Goal: Information Seeking & Learning: Learn about a topic

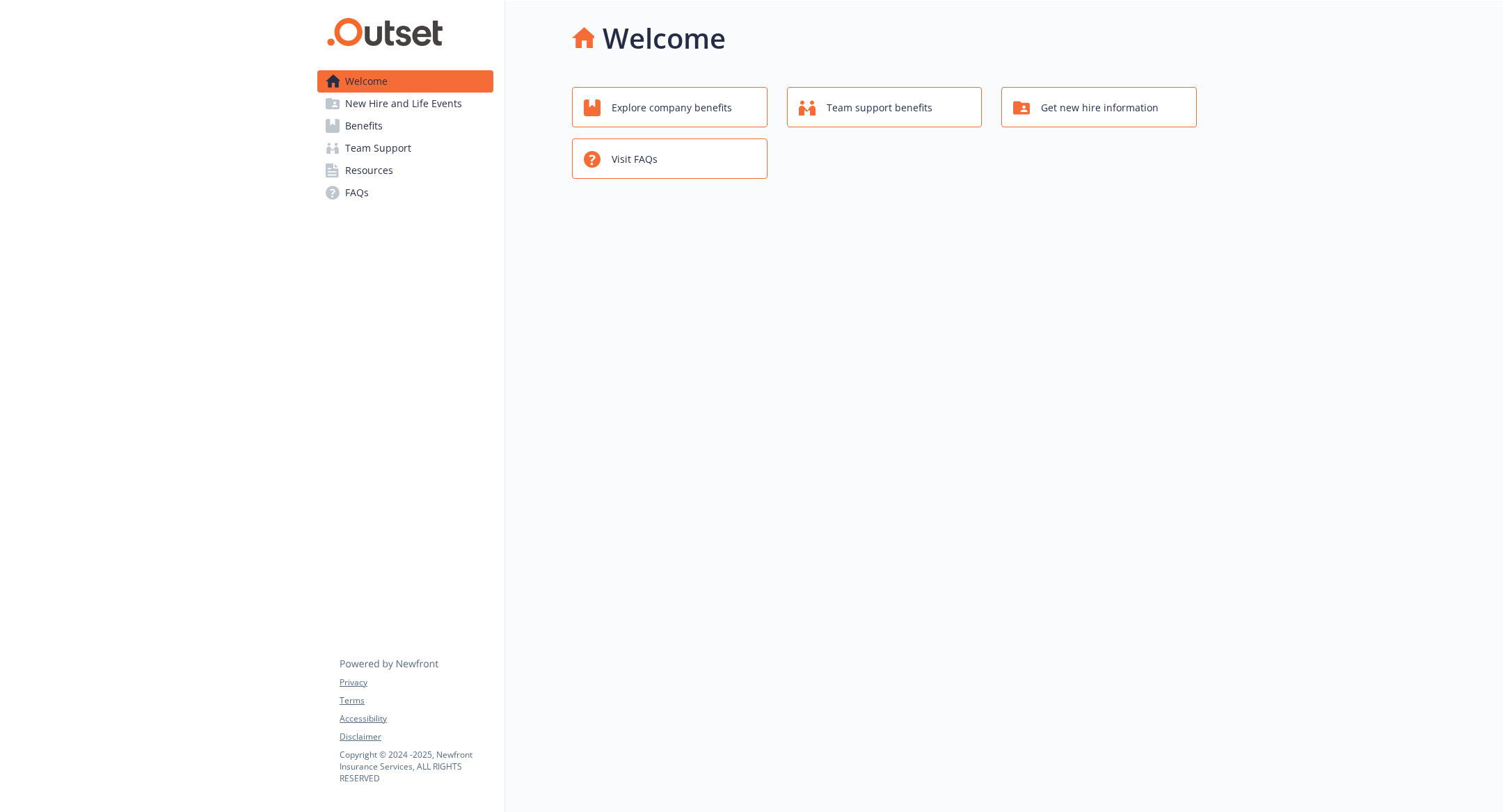
click at [348, 124] on span "Benefits" at bounding box center [364, 126] width 38 height 22
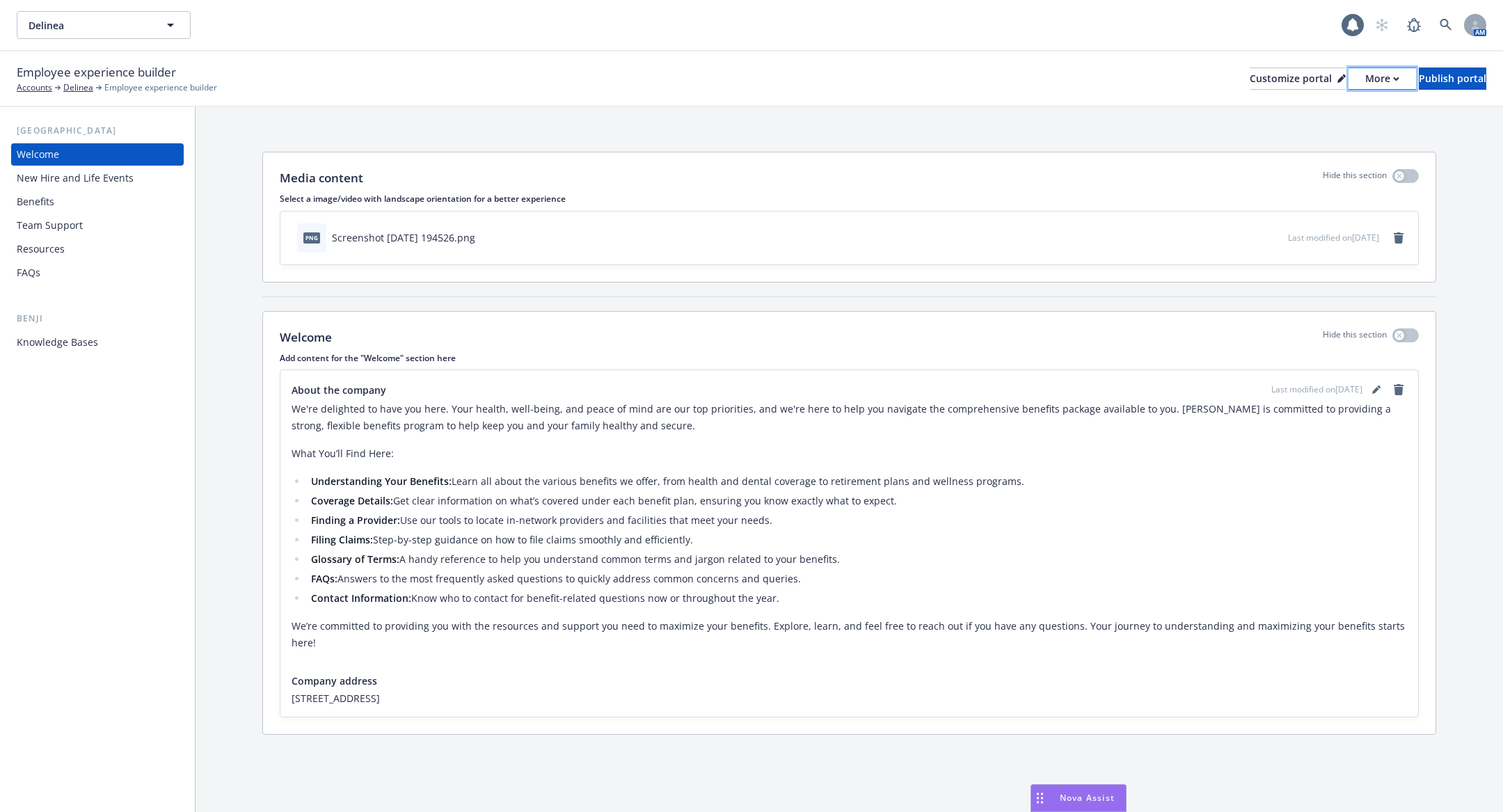
click at [1365, 80] on div "More" at bounding box center [1382, 79] width 34 height 21
click at [1340, 134] on link "Copy portal link" at bounding box center [1309, 138] width 127 height 28
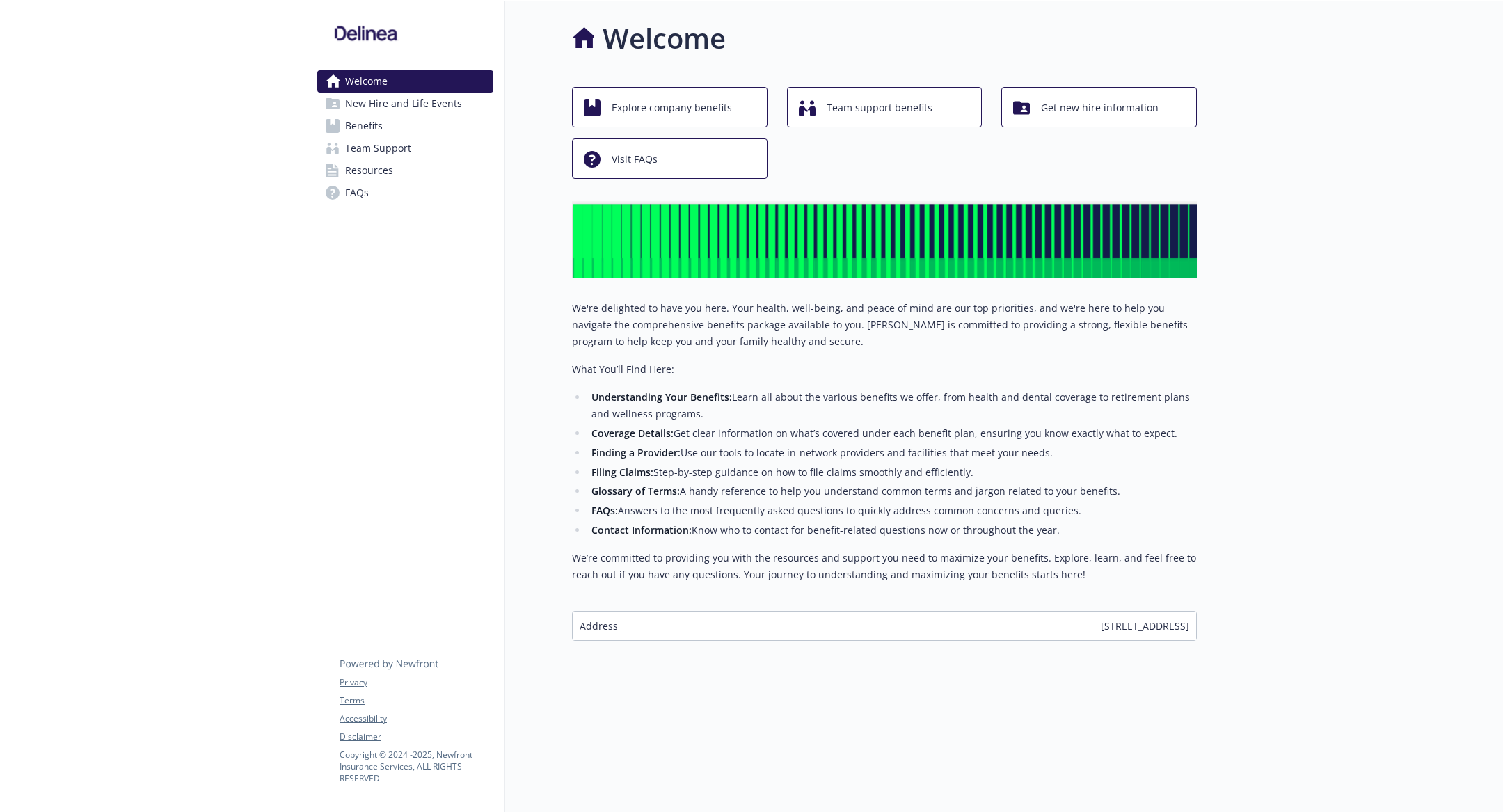
click at [378, 127] on span "Benefits" at bounding box center [364, 126] width 38 height 22
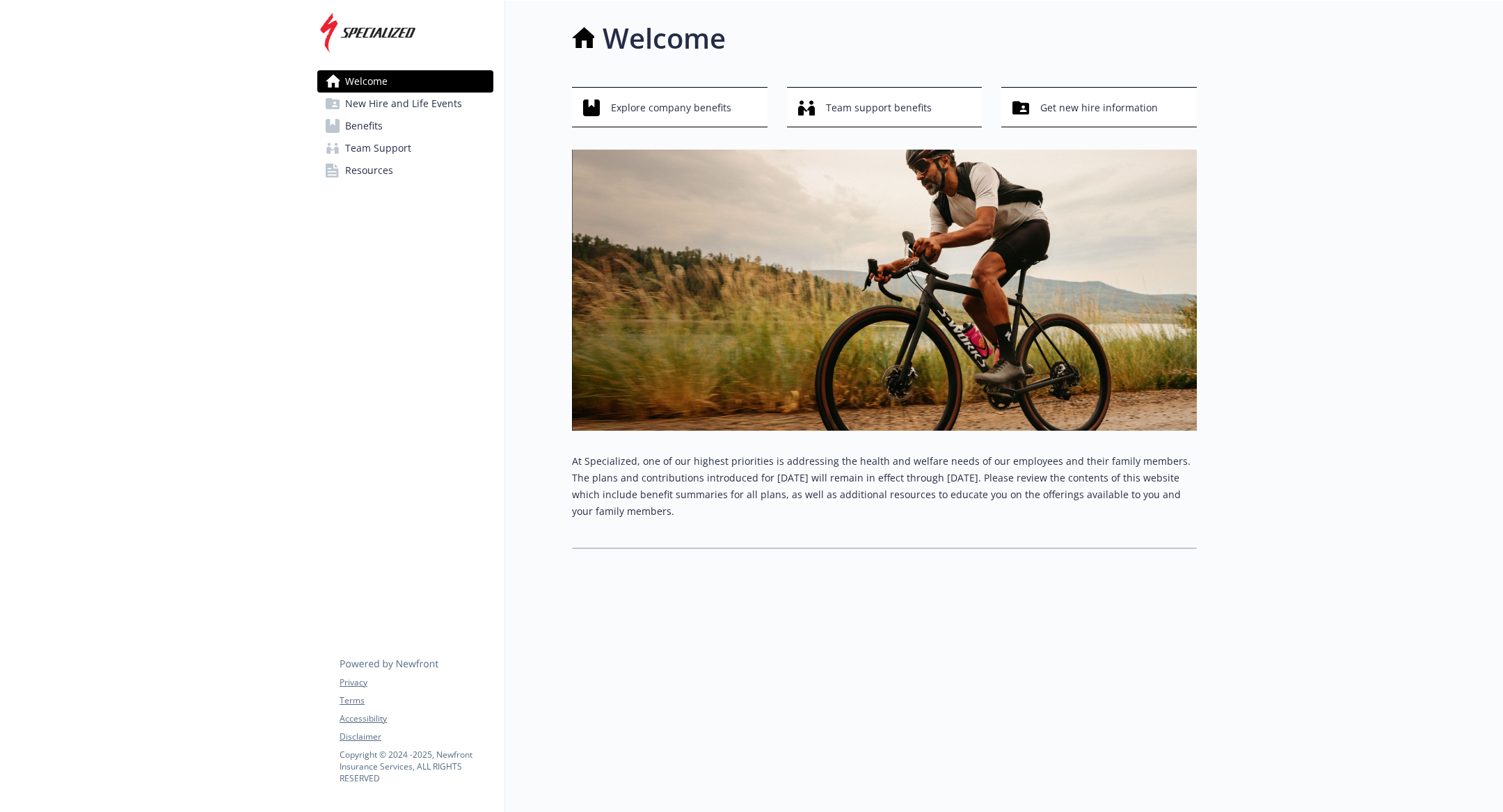
click at [451, 110] on span "New Hire and Life Events" at bounding box center [403, 104] width 117 height 22
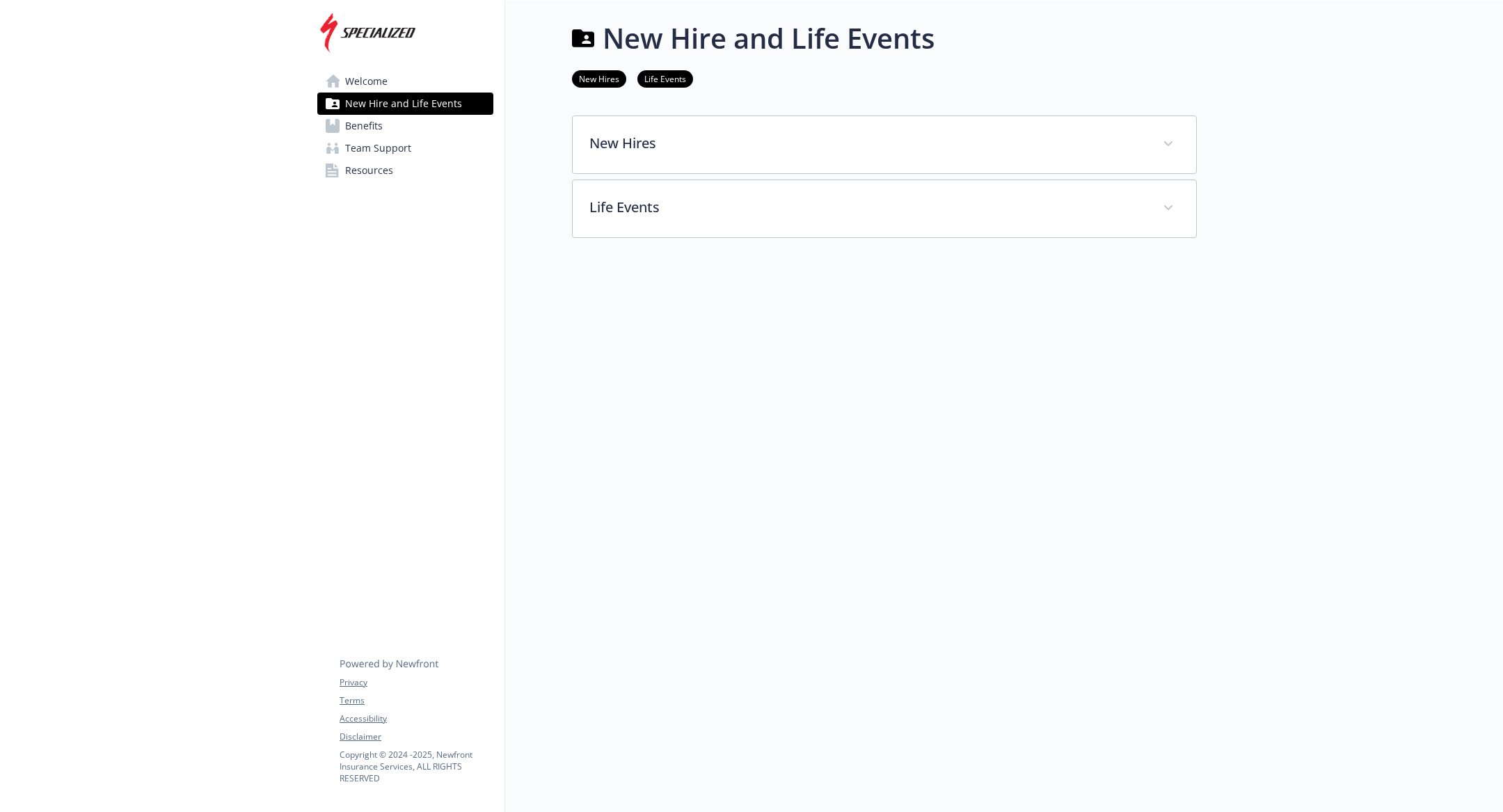
click at [434, 152] on link "Team Support" at bounding box center [406, 148] width 176 height 22
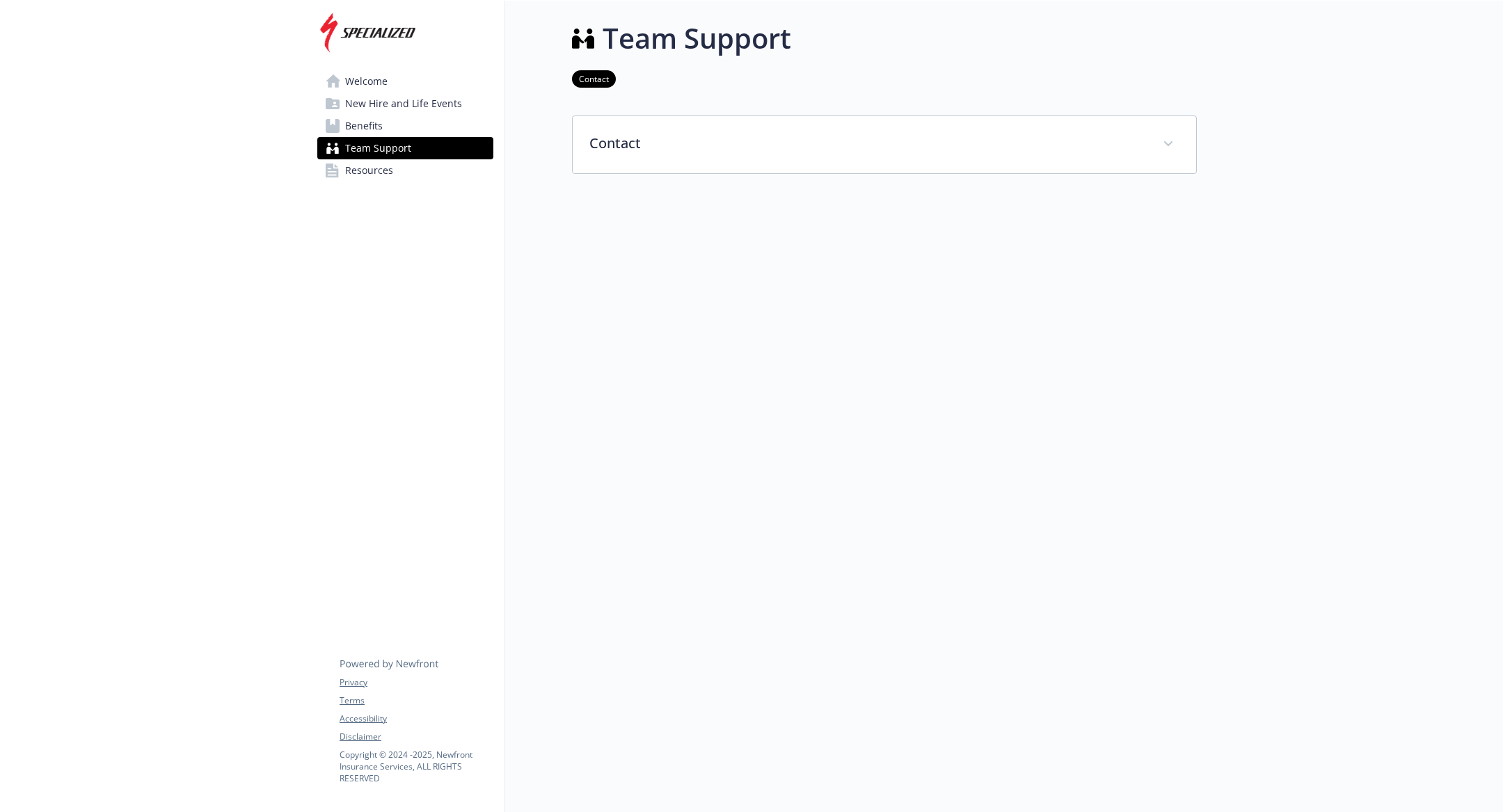
click at [418, 94] on span "New Hire and Life Events" at bounding box center [403, 104] width 117 height 22
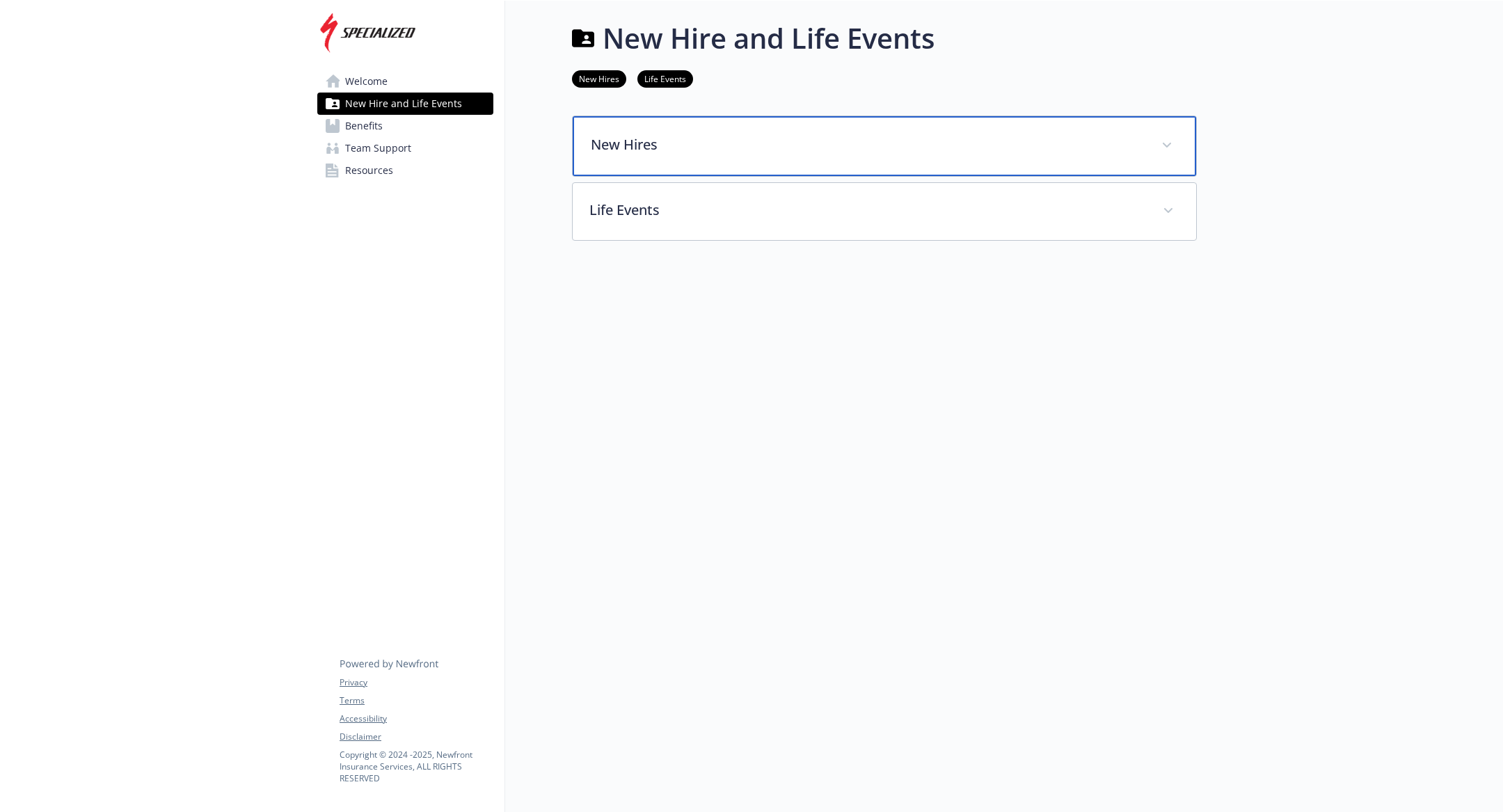
click at [607, 141] on p "New Hires" at bounding box center [868, 145] width 554 height 21
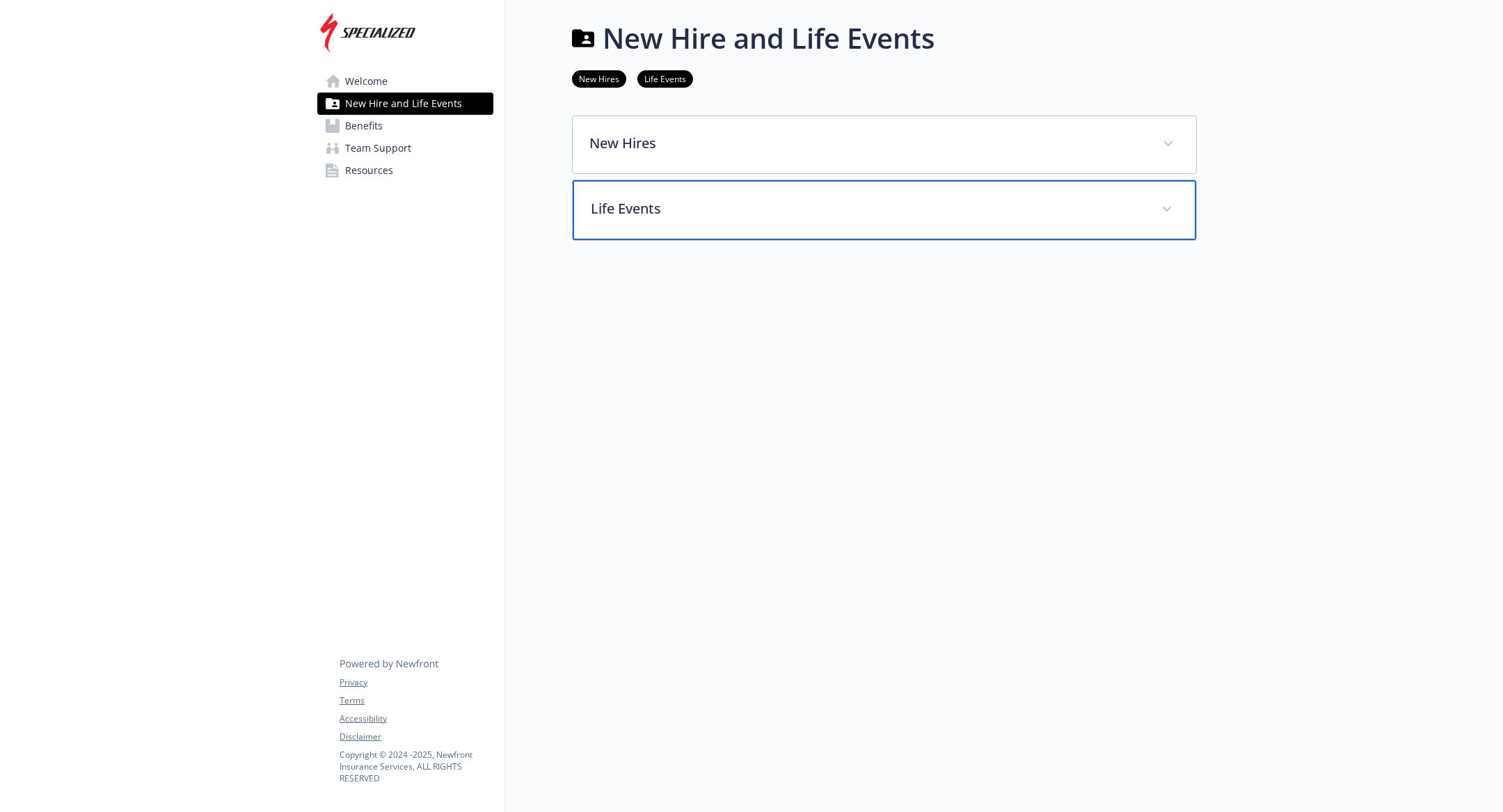
click at [624, 201] on p "Life Events" at bounding box center [868, 208] width 554 height 21
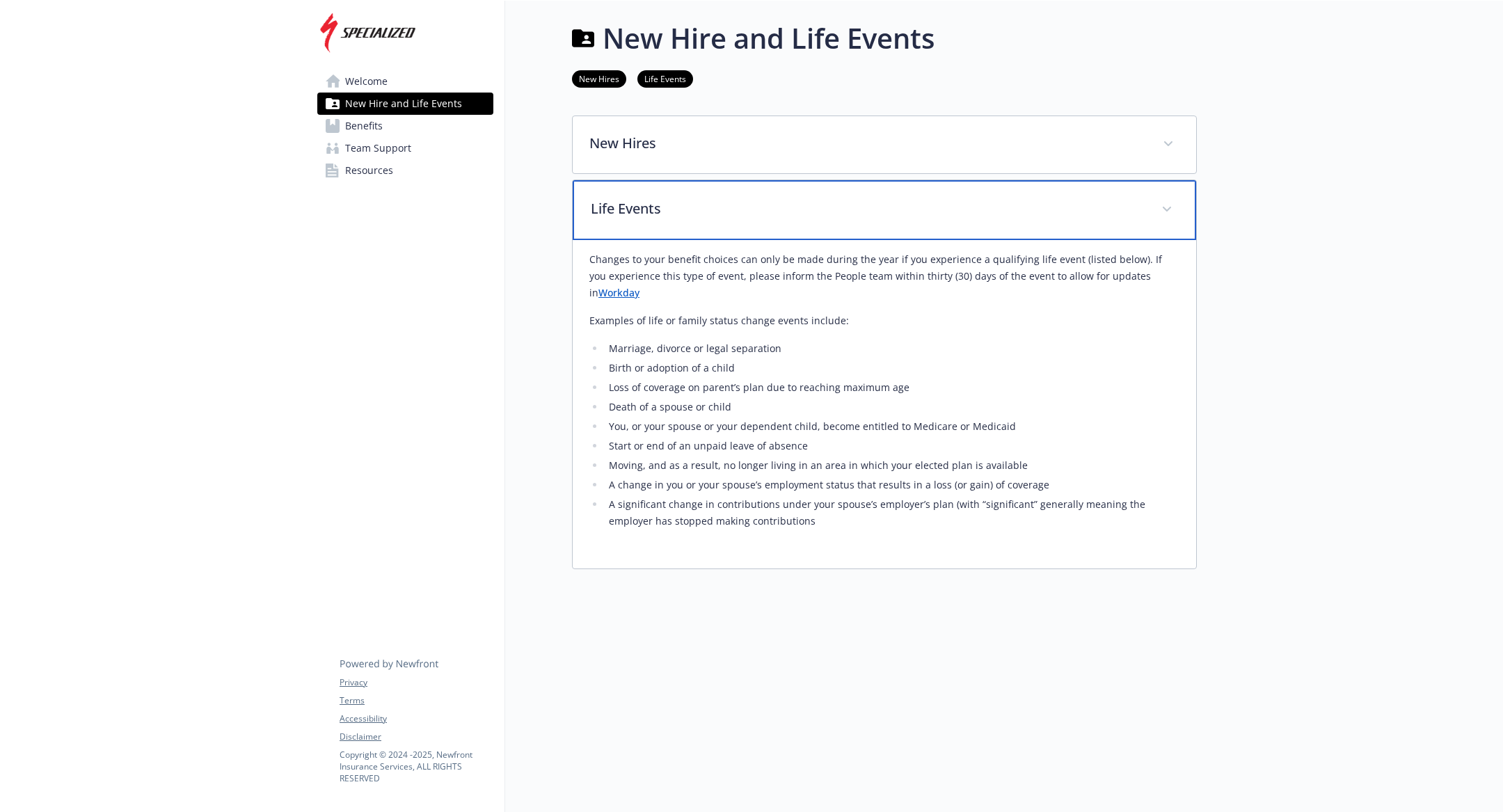
click at [624, 201] on p "Life Events" at bounding box center [868, 208] width 554 height 21
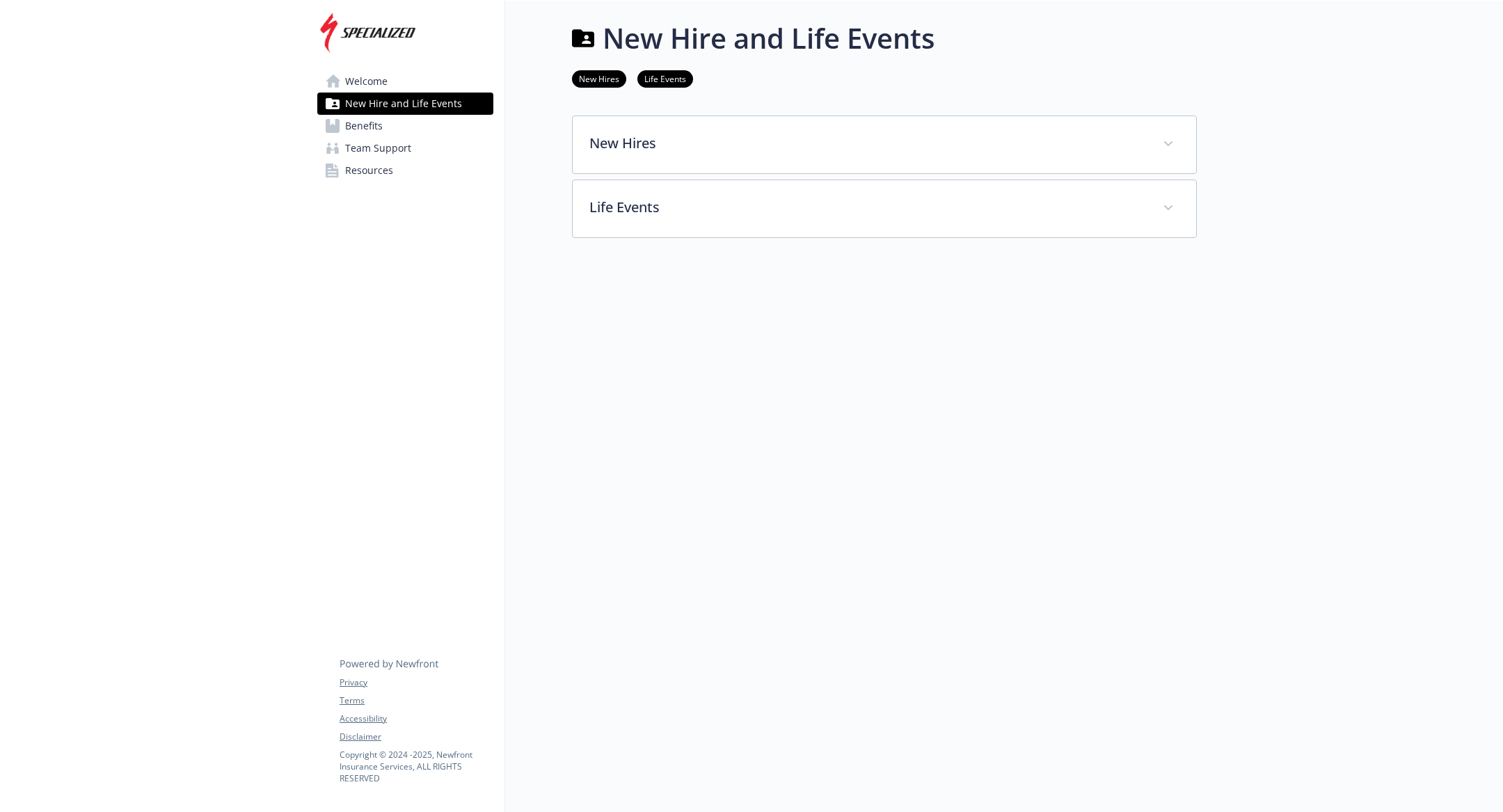
click at [450, 134] on link "Benefits" at bounding box center [406, 126] width 176 height 22
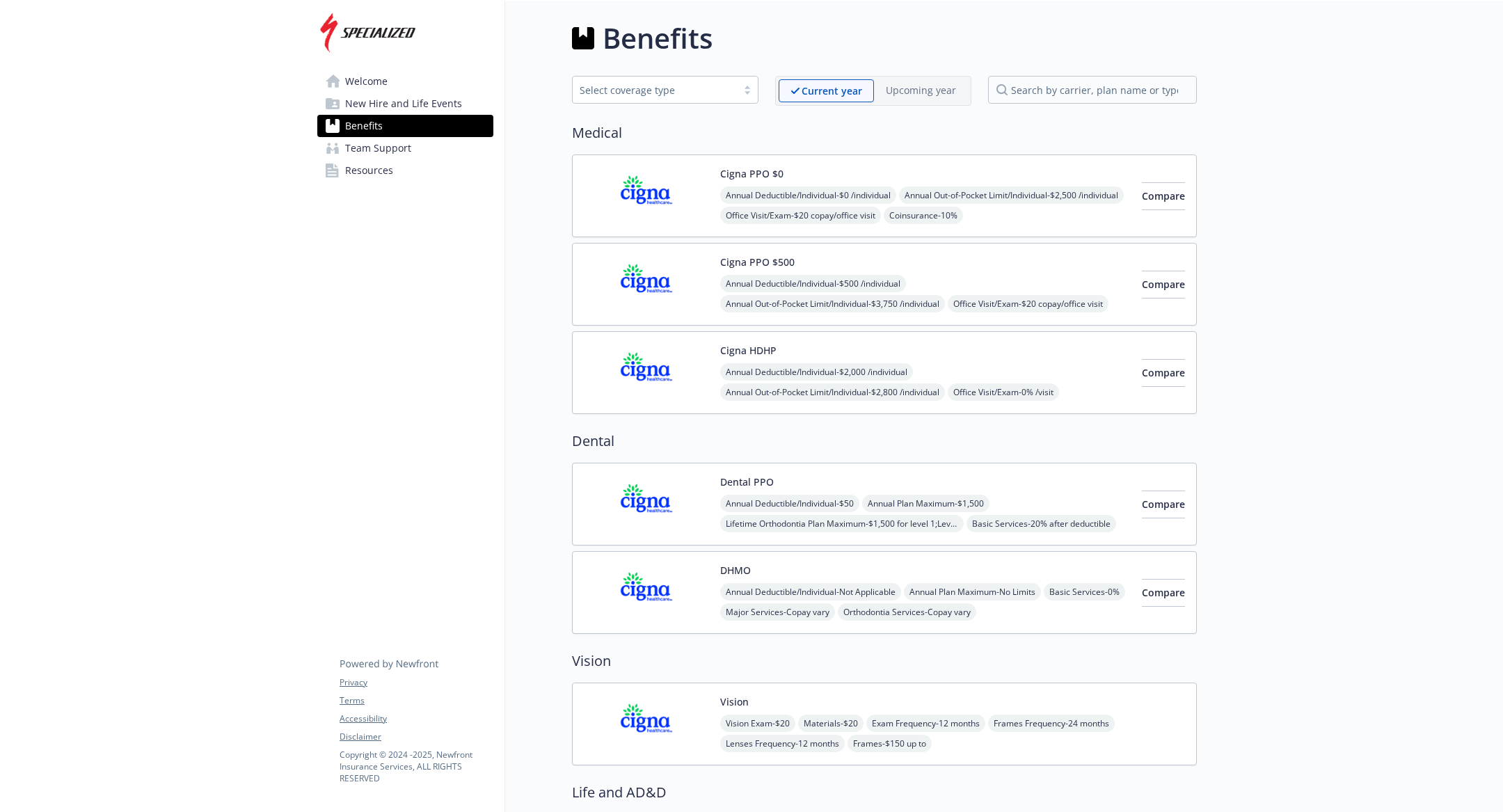
click at [692, 202] on img at bounding box center [646, 195] width 125 height 59
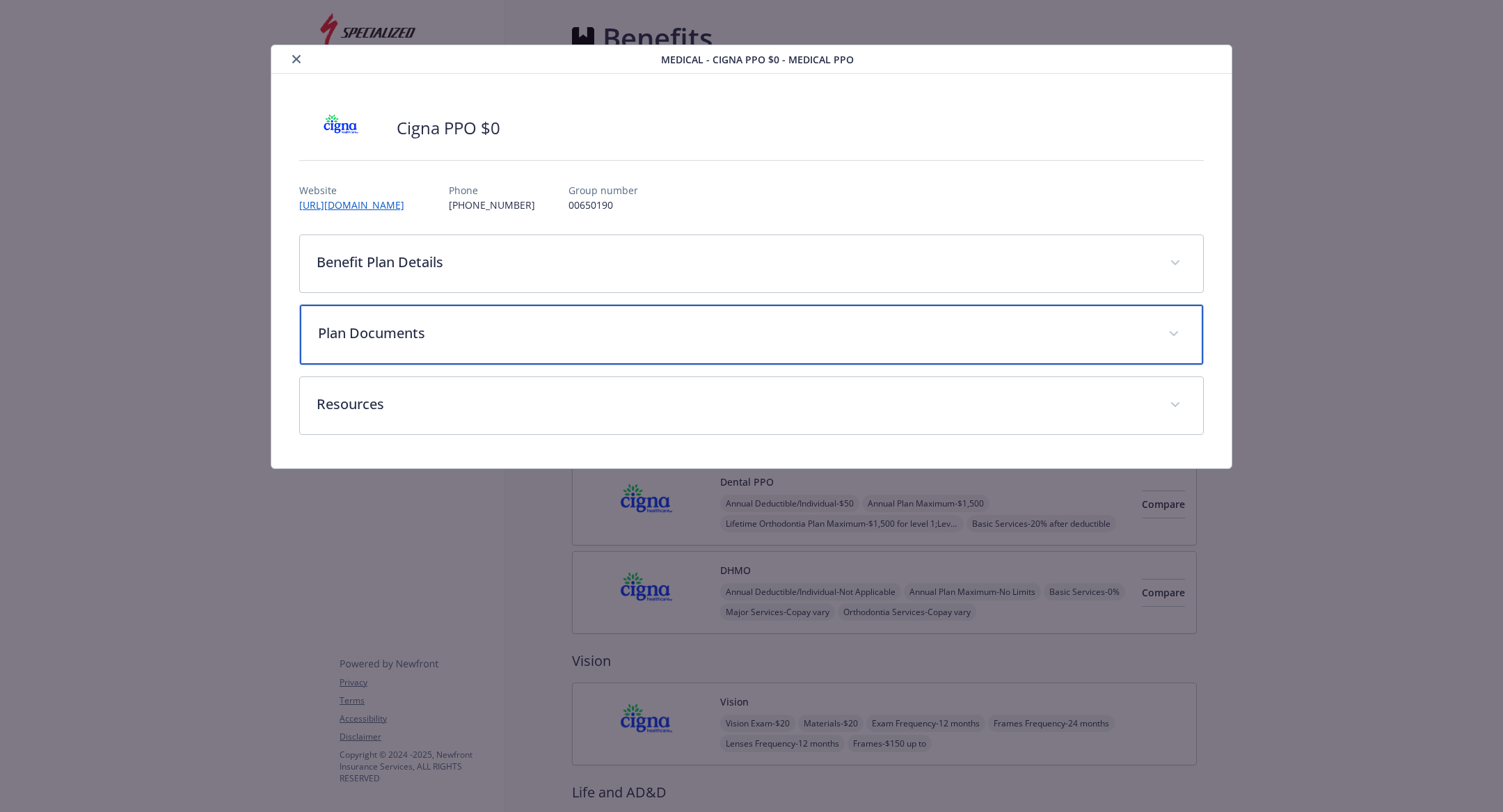
click at [665, 317] on div "Plan Documents" at bounding box center [751, 335] width 904 height 60
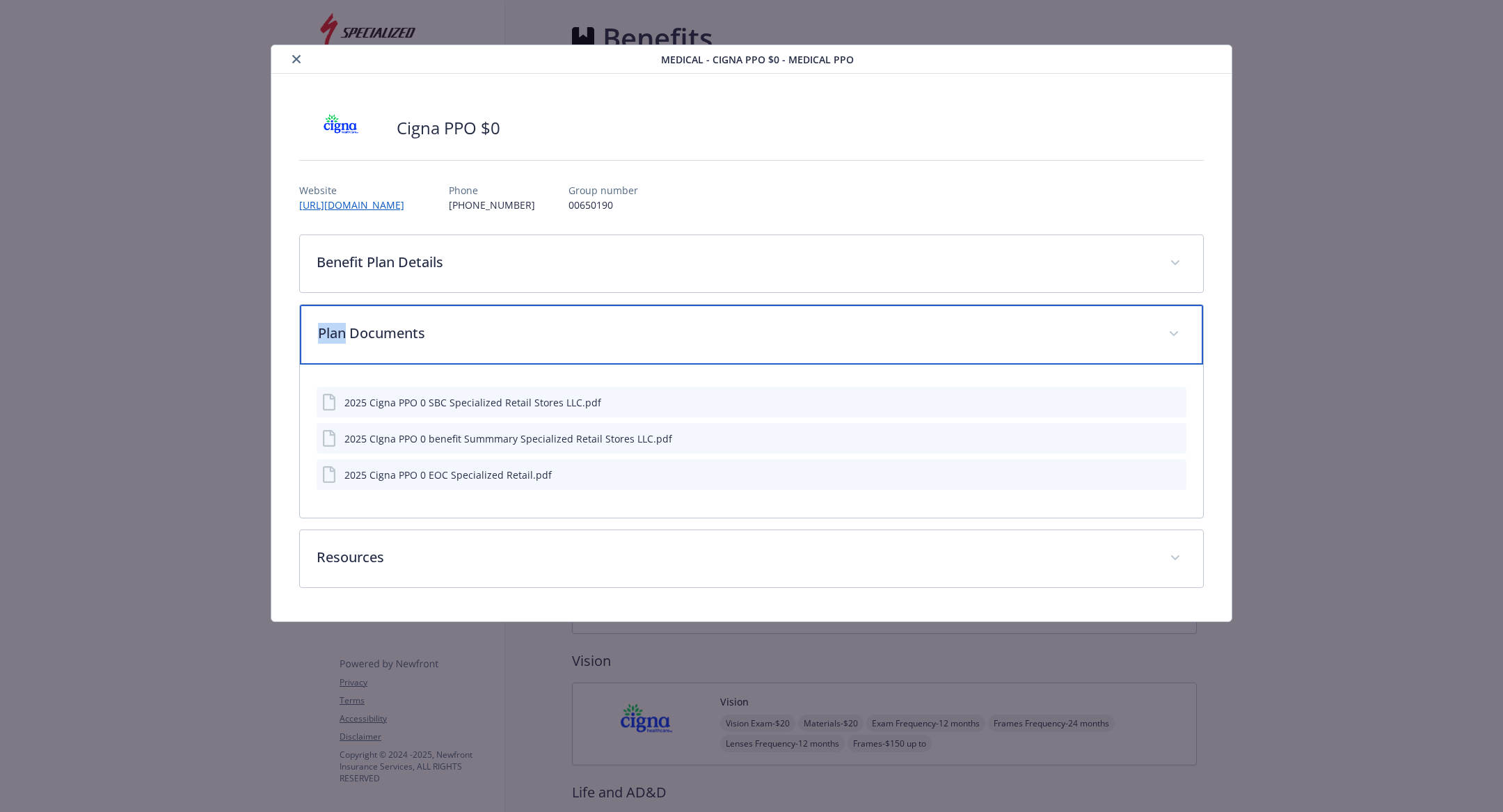
click at [665, 317] on div "Plan Documents" at bounding box center [751, 335] width 904 height 60
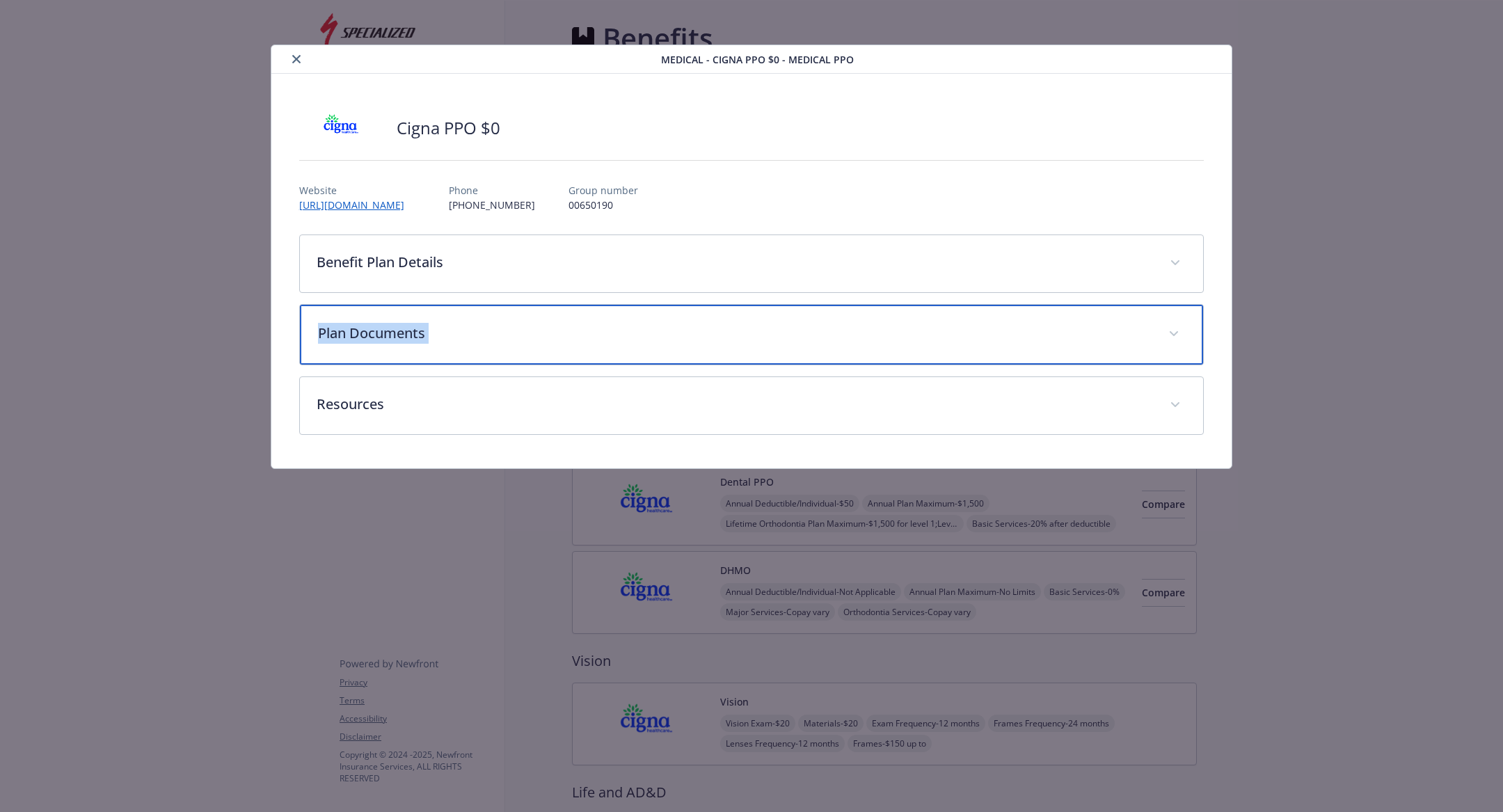
click at [665, 317] on div "Plan Documents" at bounding box center [751, 335] width 904 height 60
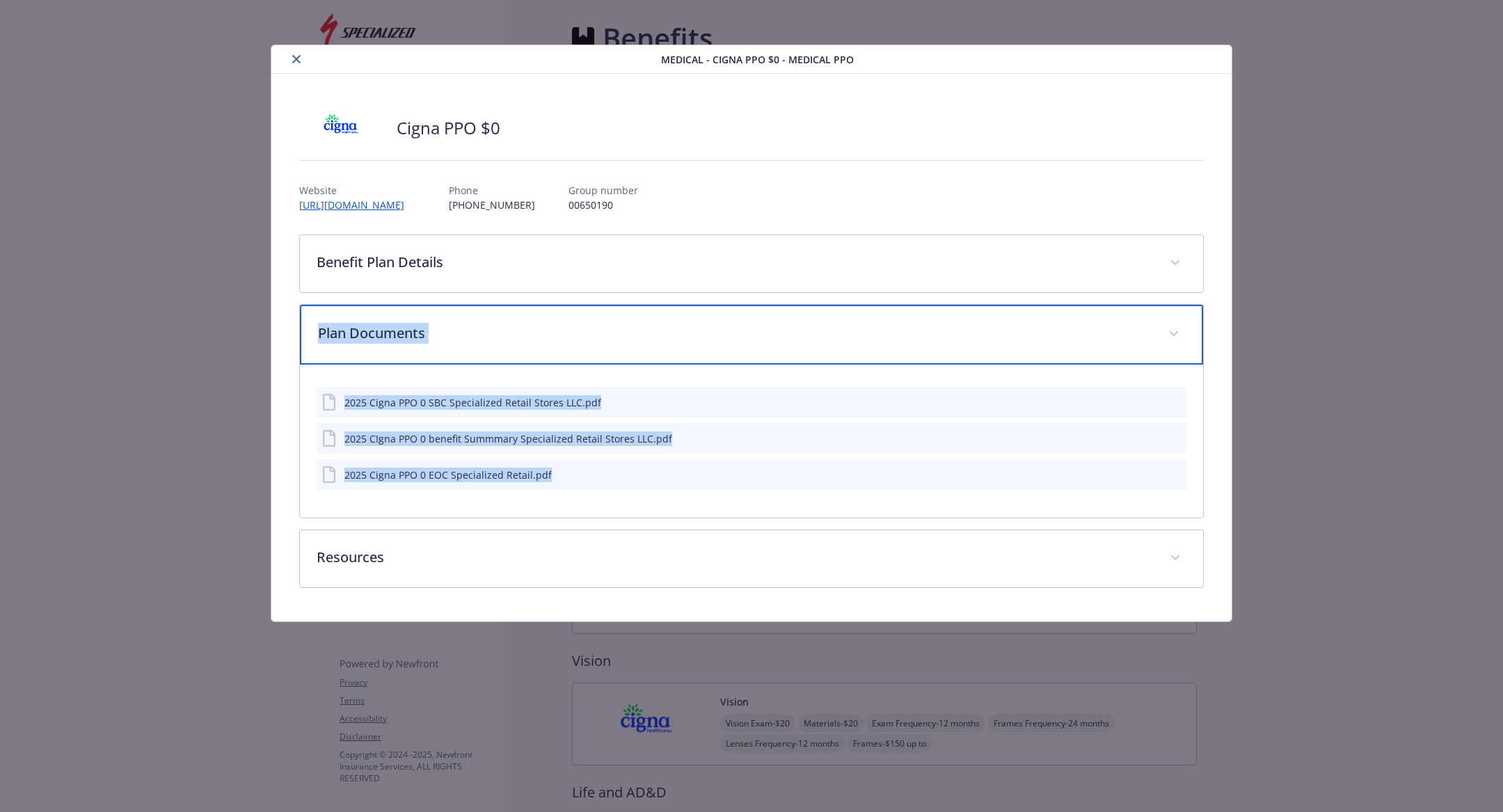
click at [665, 317] on div "Plan Documents" at bounding box center [751, 335] width 904 height 60
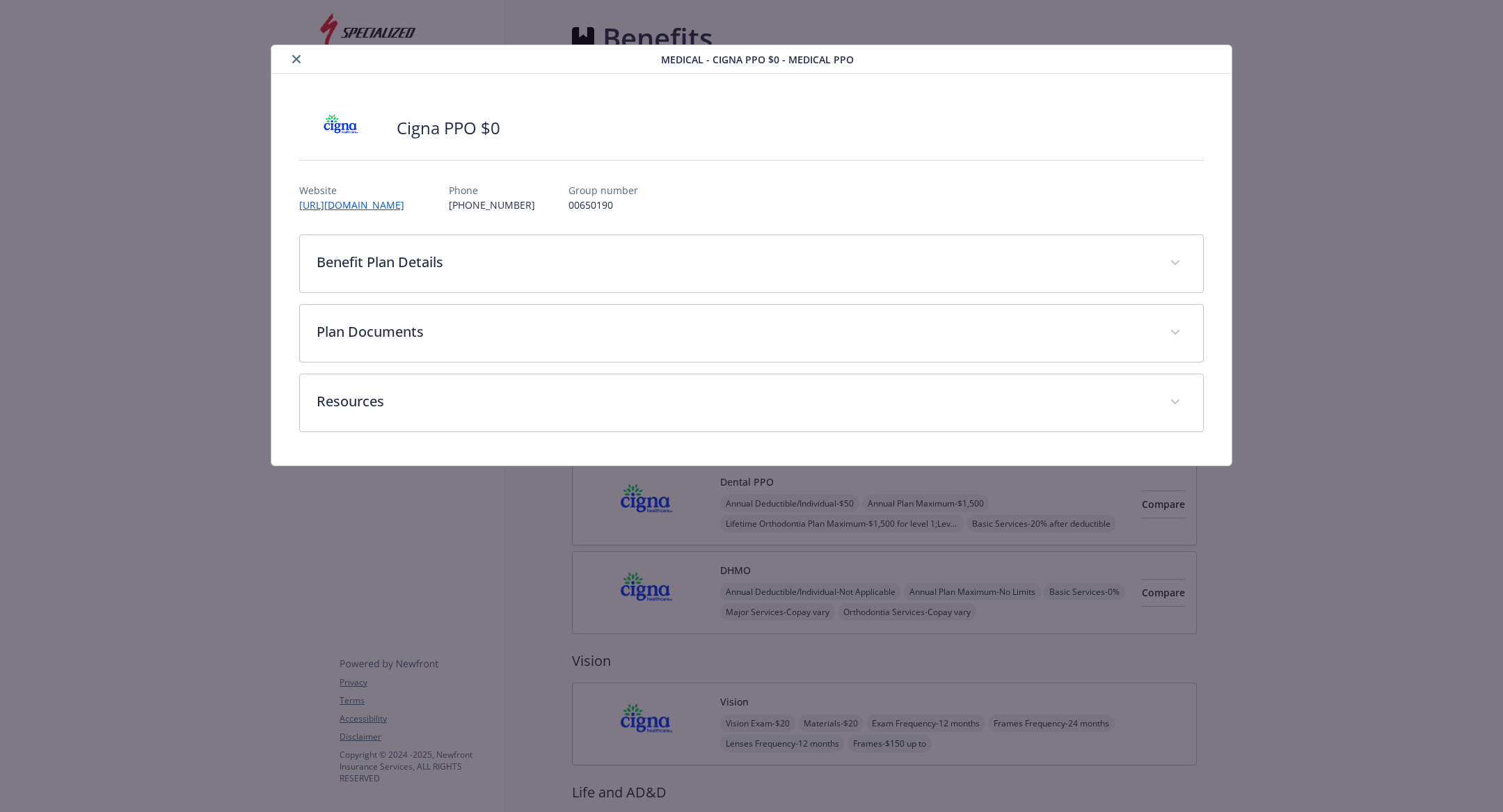
click at [295, 62] on icon "close" at bounding box center [297, 59] width 9 height 9
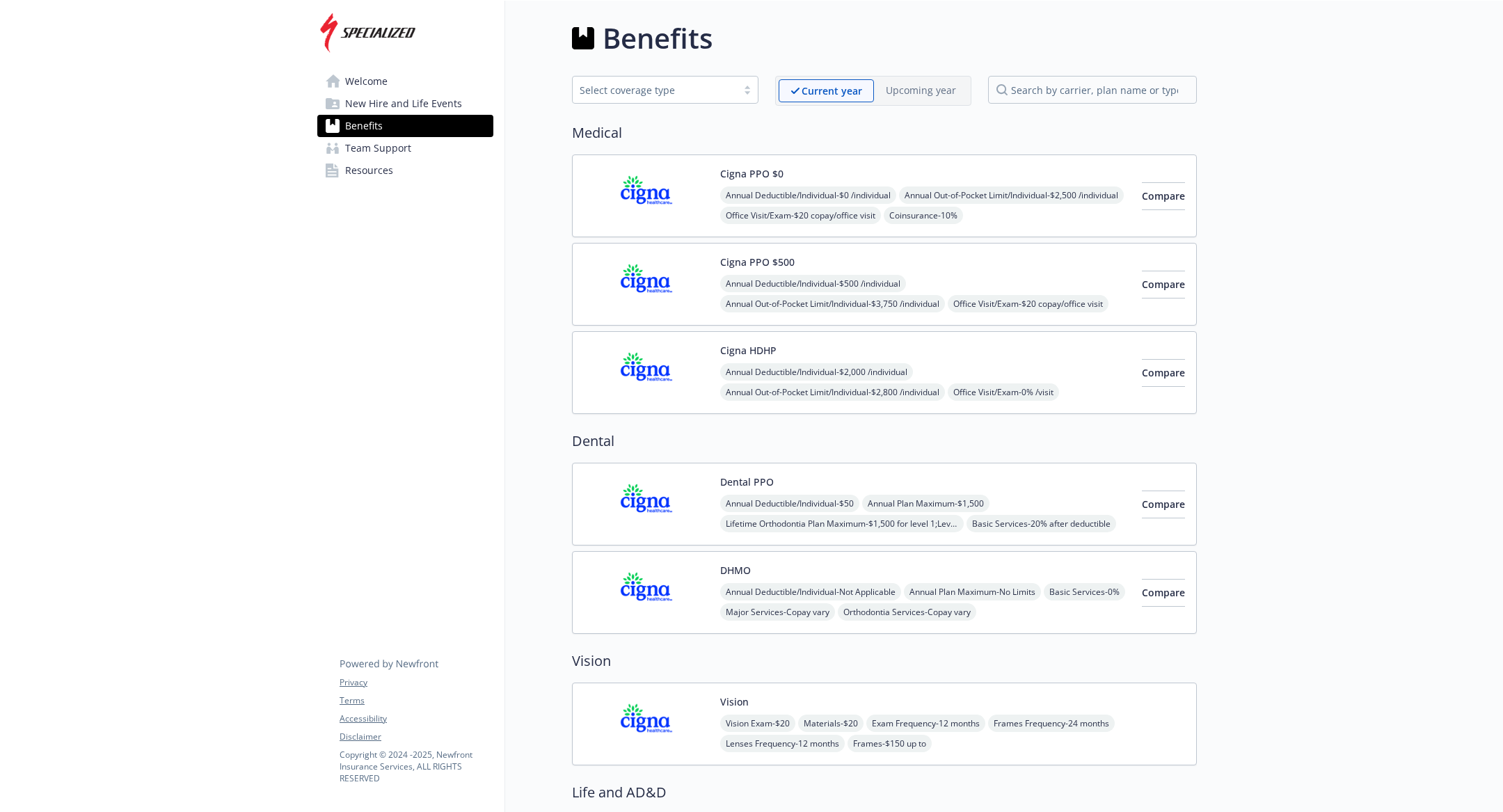
click at [672, 369] on img at bounding box center [646, 372] width 125 height 59
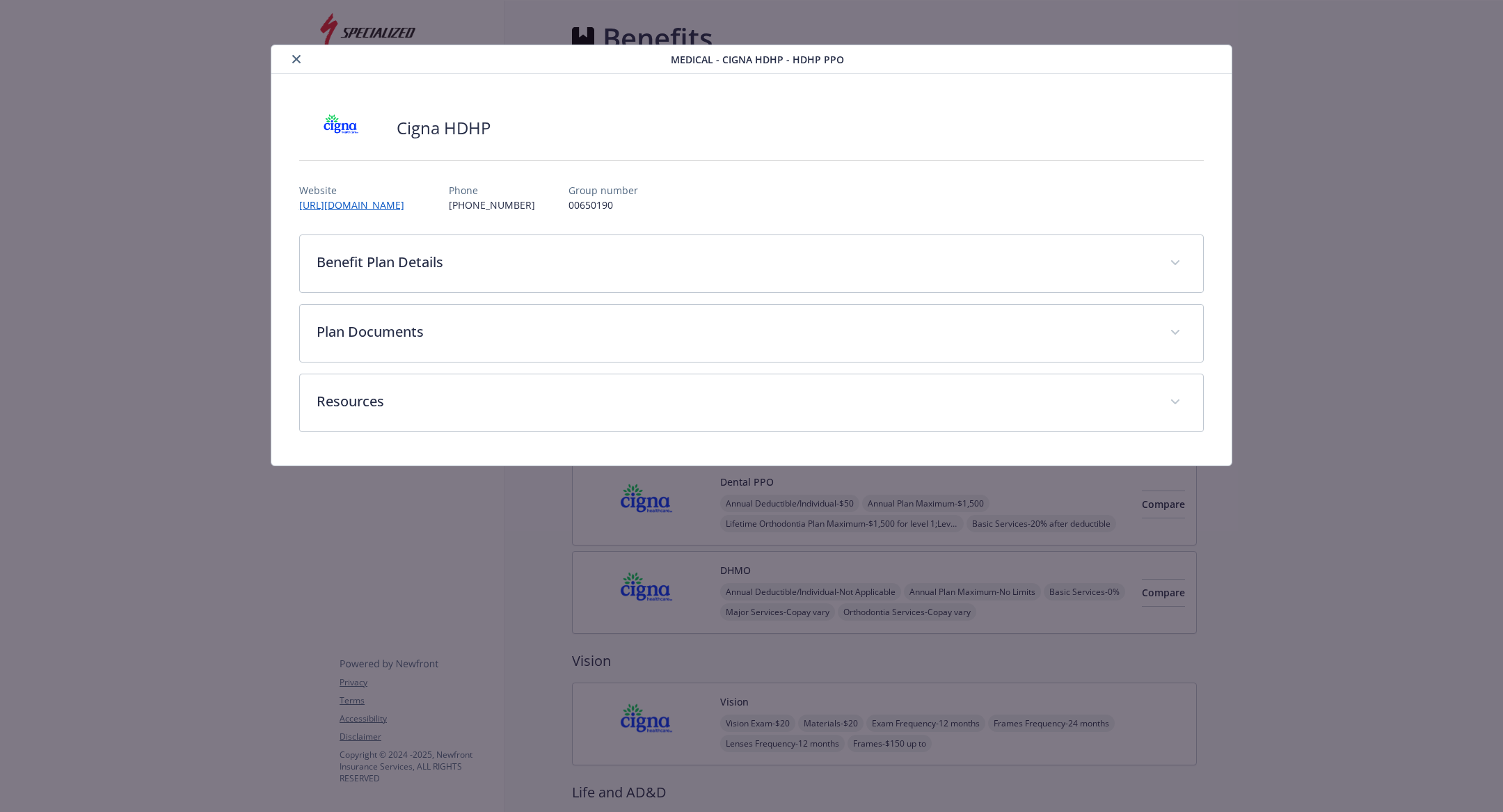
click at [295, 57] on icon "close" at bounding box center [297, 59] width 9 height 9
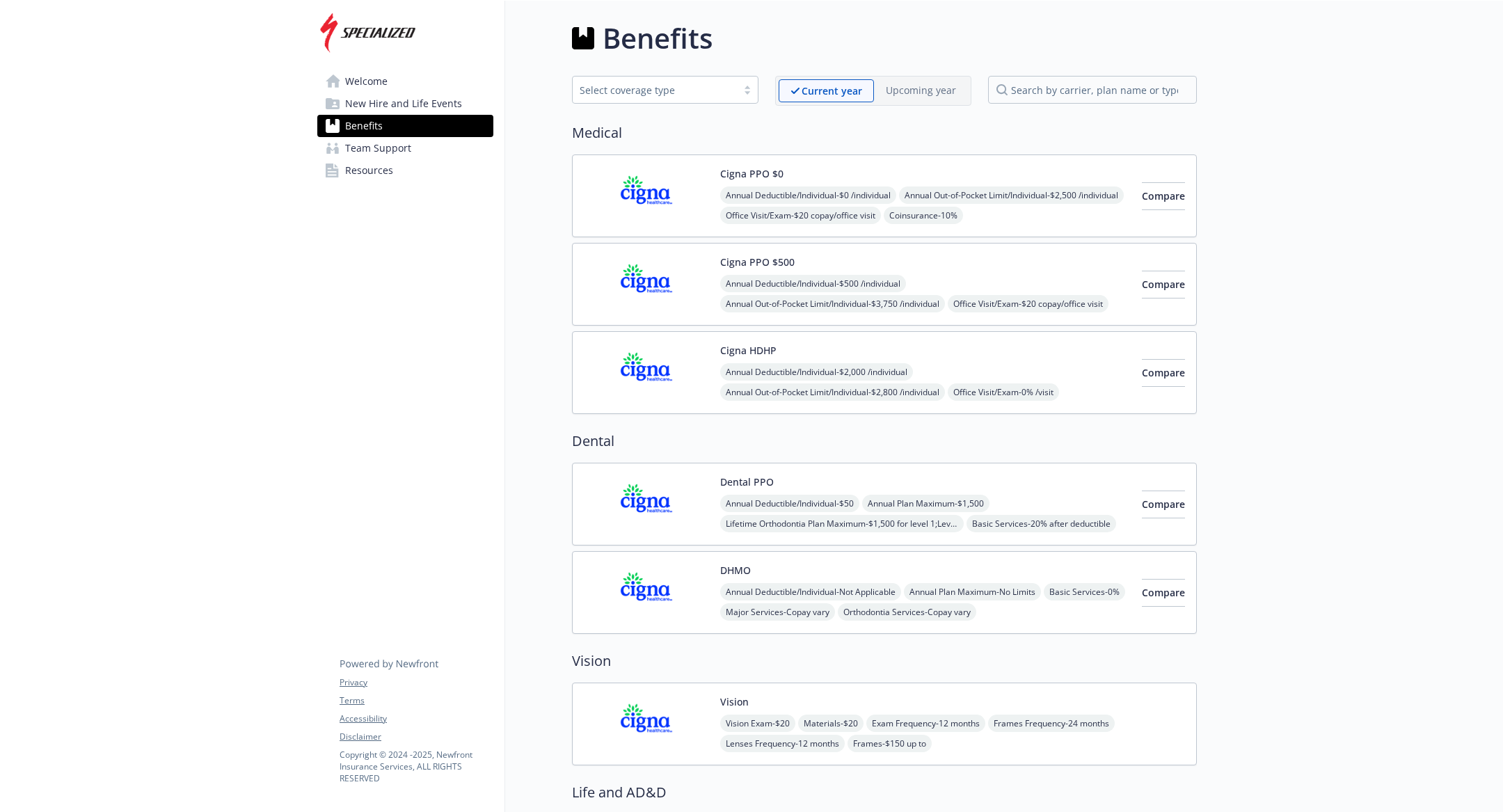
click at [385, 113] on span "New Hire and Life Events" at bounding box center [403, 104] width 117 height 22
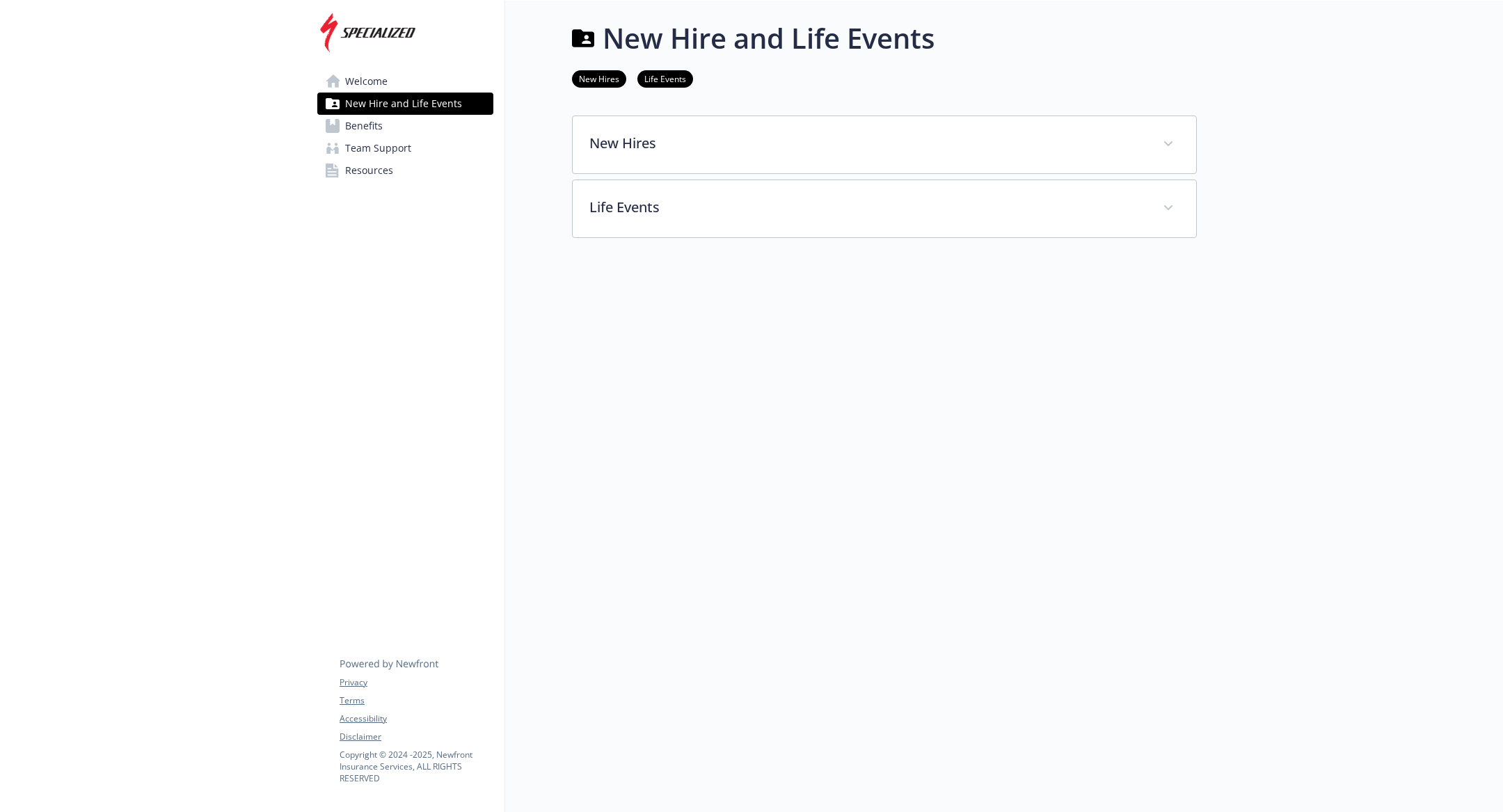
click at [385, 144] on span "Team Support" at bounding box center [378, 148] width 66 height 22
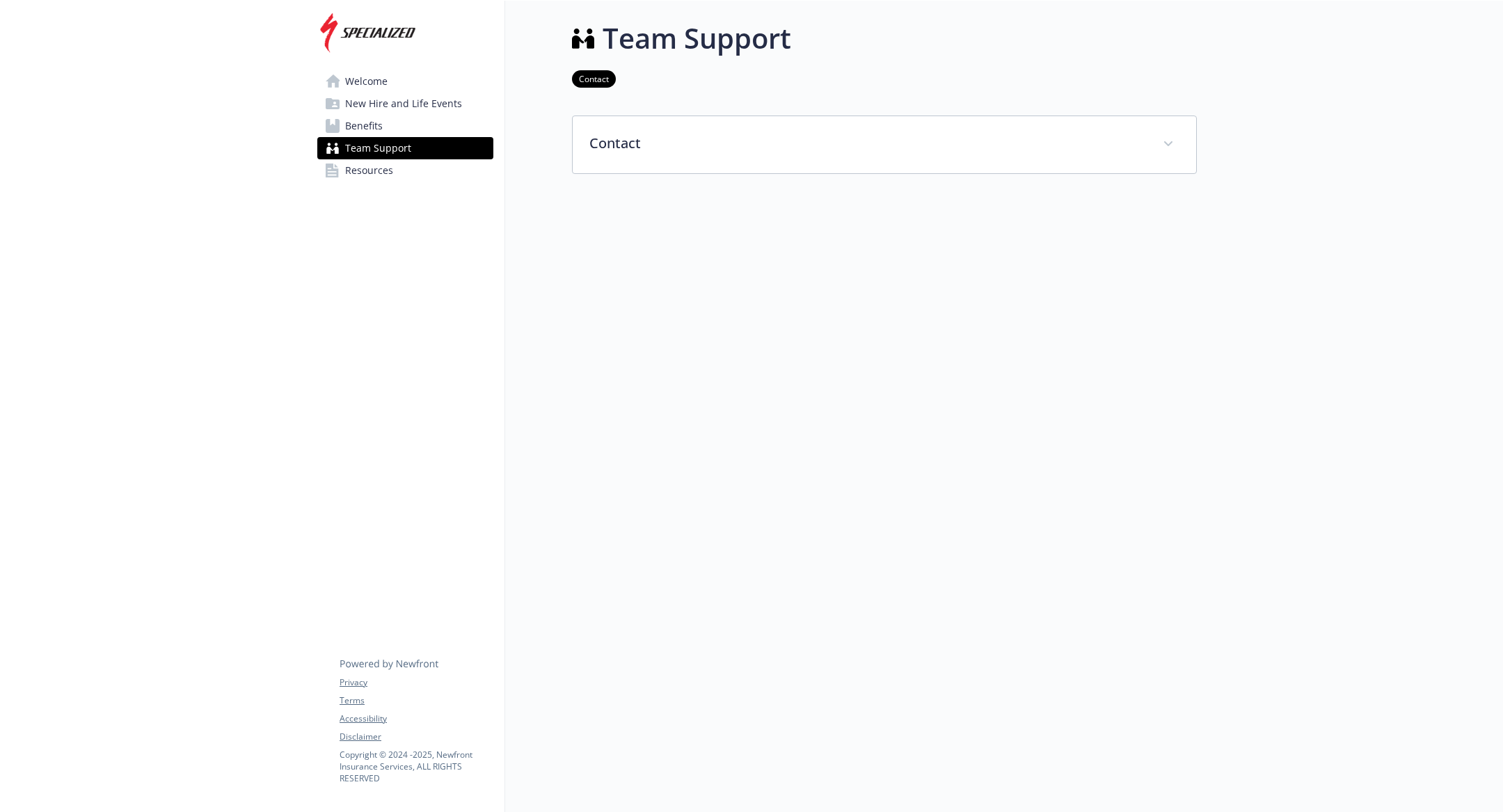
click at [407, 106] on span "New Hire and Life Events" at bounding box center [403, 104] width 117 height 22
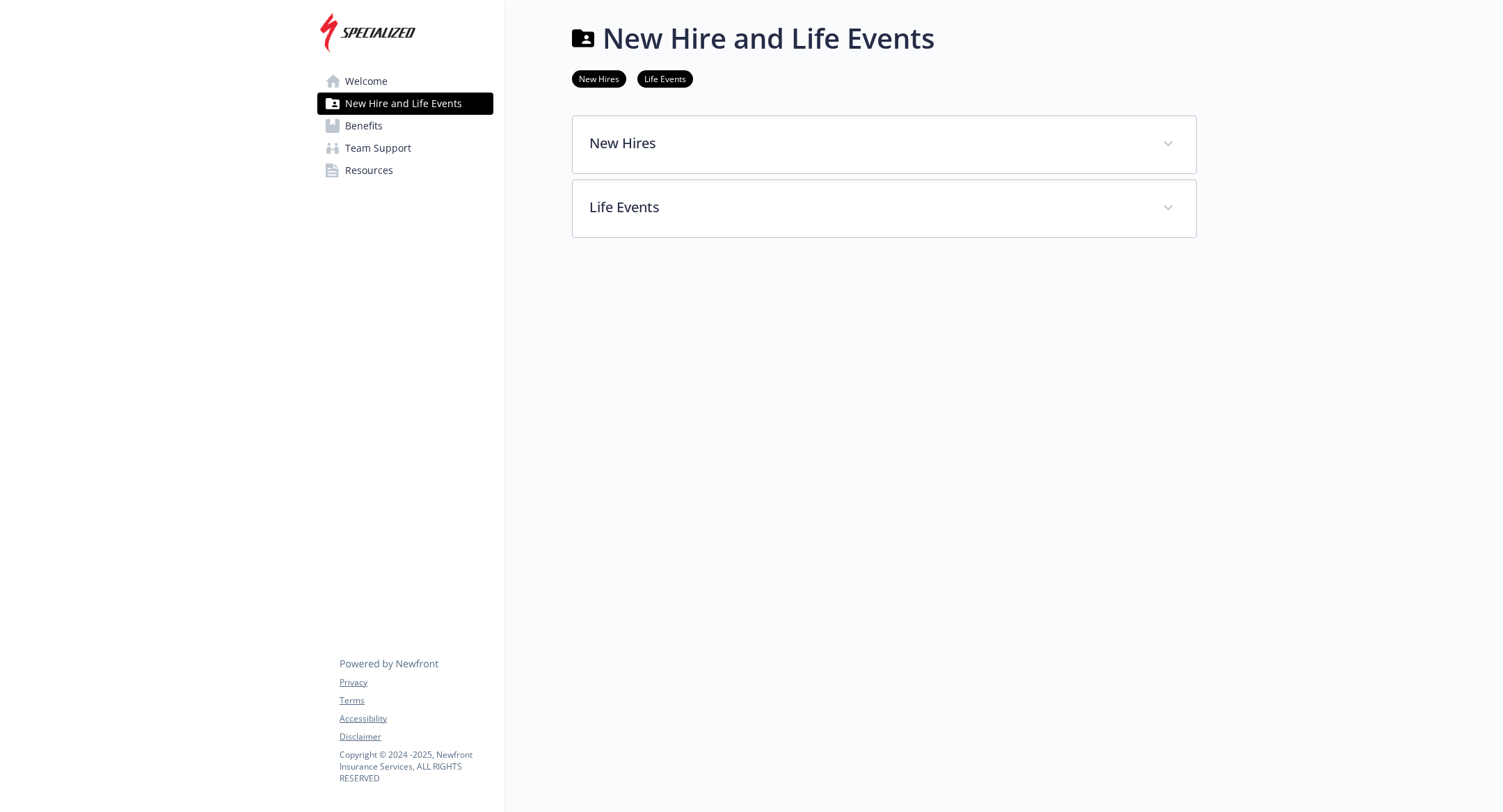
click at [399, 83] on link "Welcome" at bounding box center [406, 81] width 176 height 22
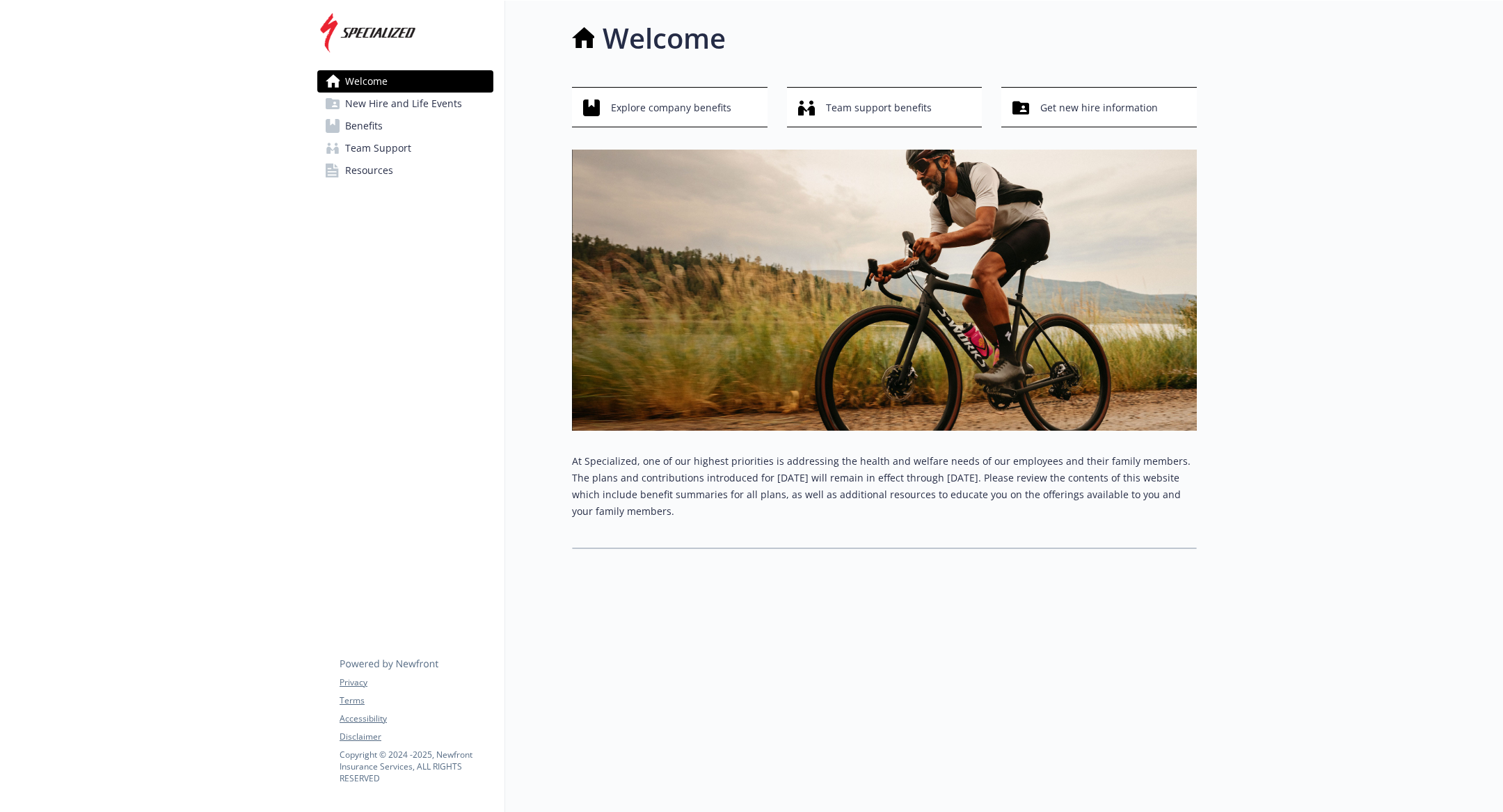
click at [400, 116] on link "Benefits" at bounding box center [406, 126] width 176 height 22
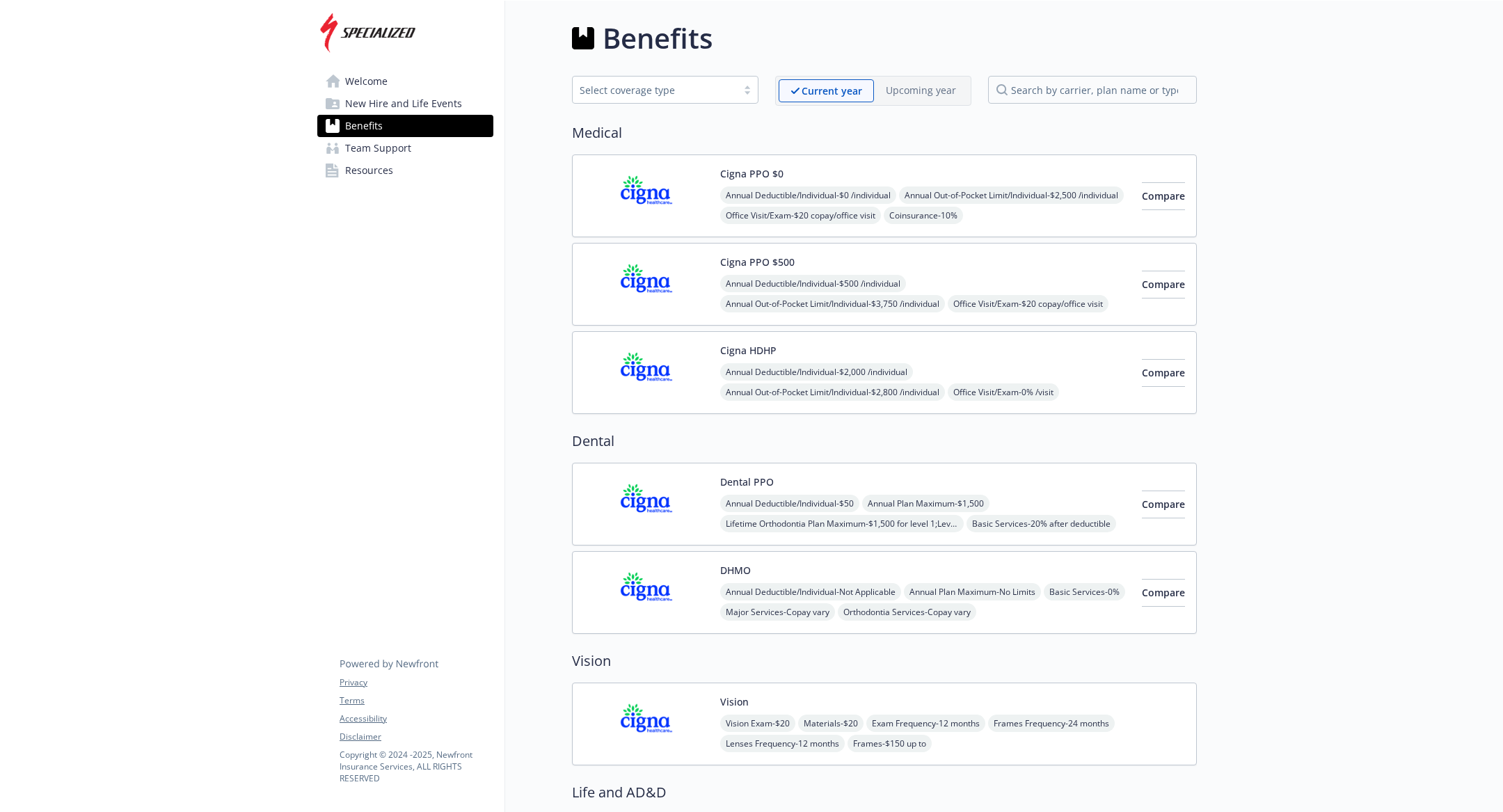
click at [666, 293] on img at bounding box center [646, 284] width 125 height 59
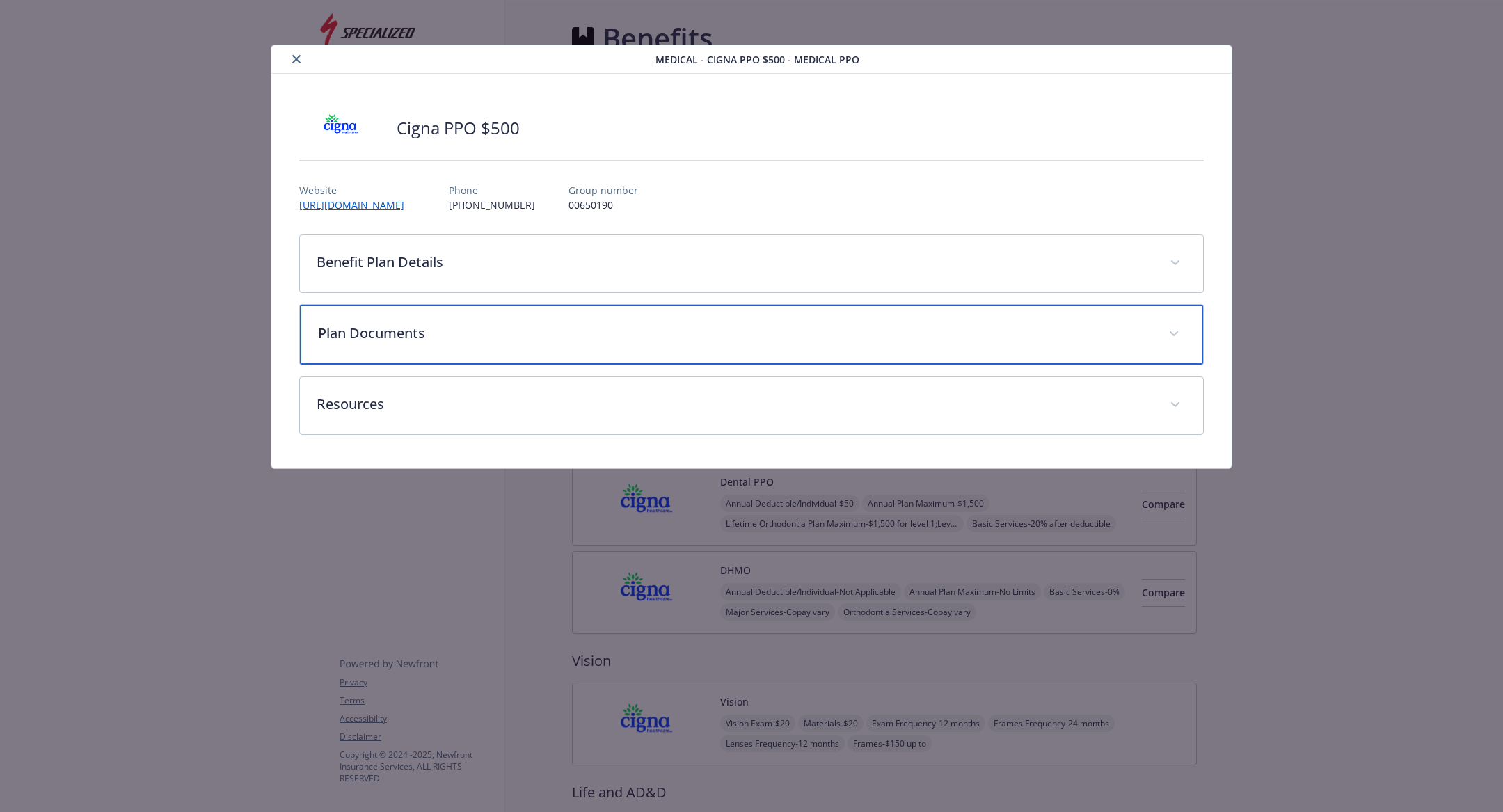
click at [571, 358] on div "Plan Documents" at bounding box center [751, 335] width 904 height 60
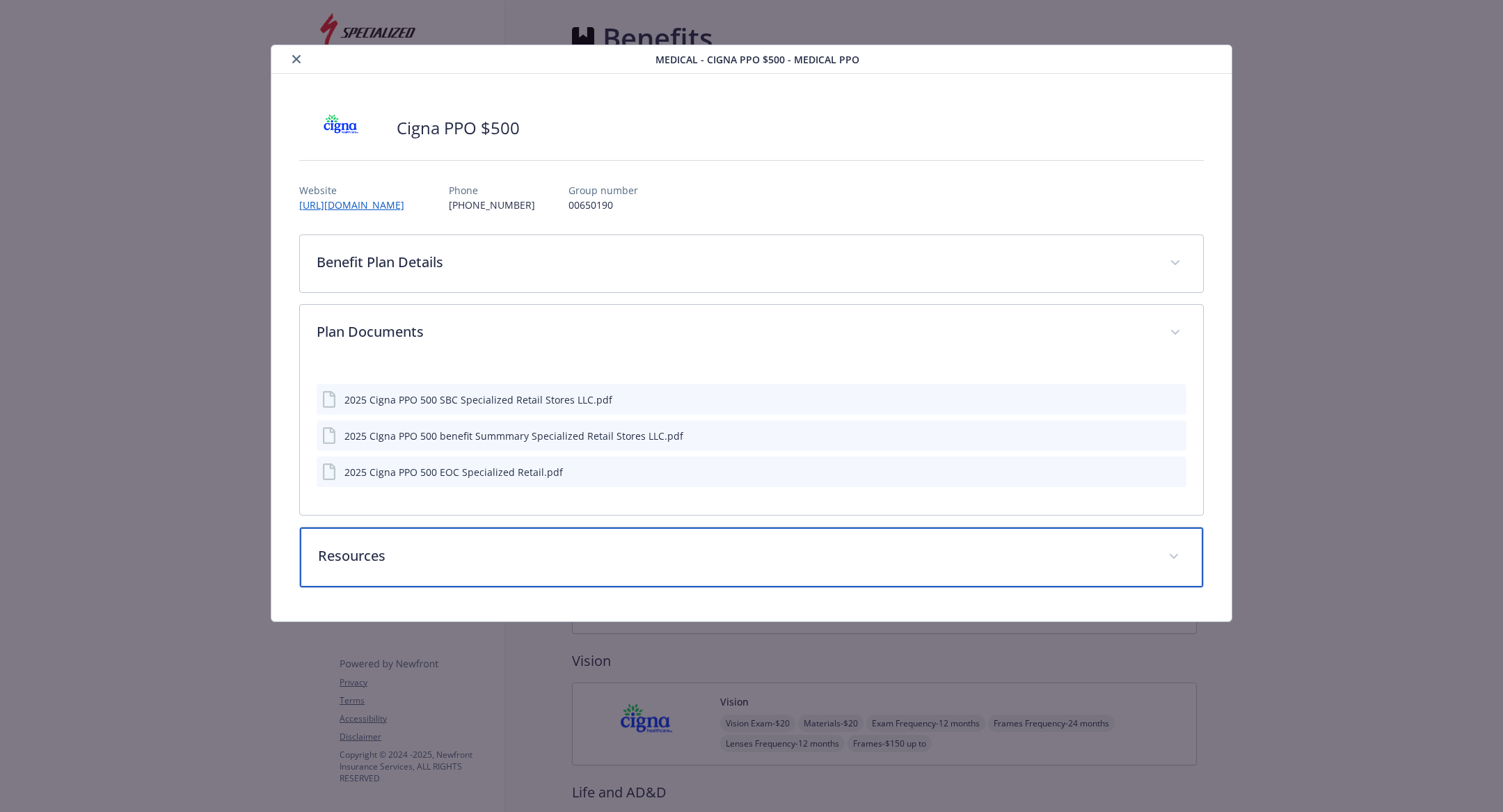
click at [531, 560] on p "Resources" at bounding box center [735, 556] width 834 height 21
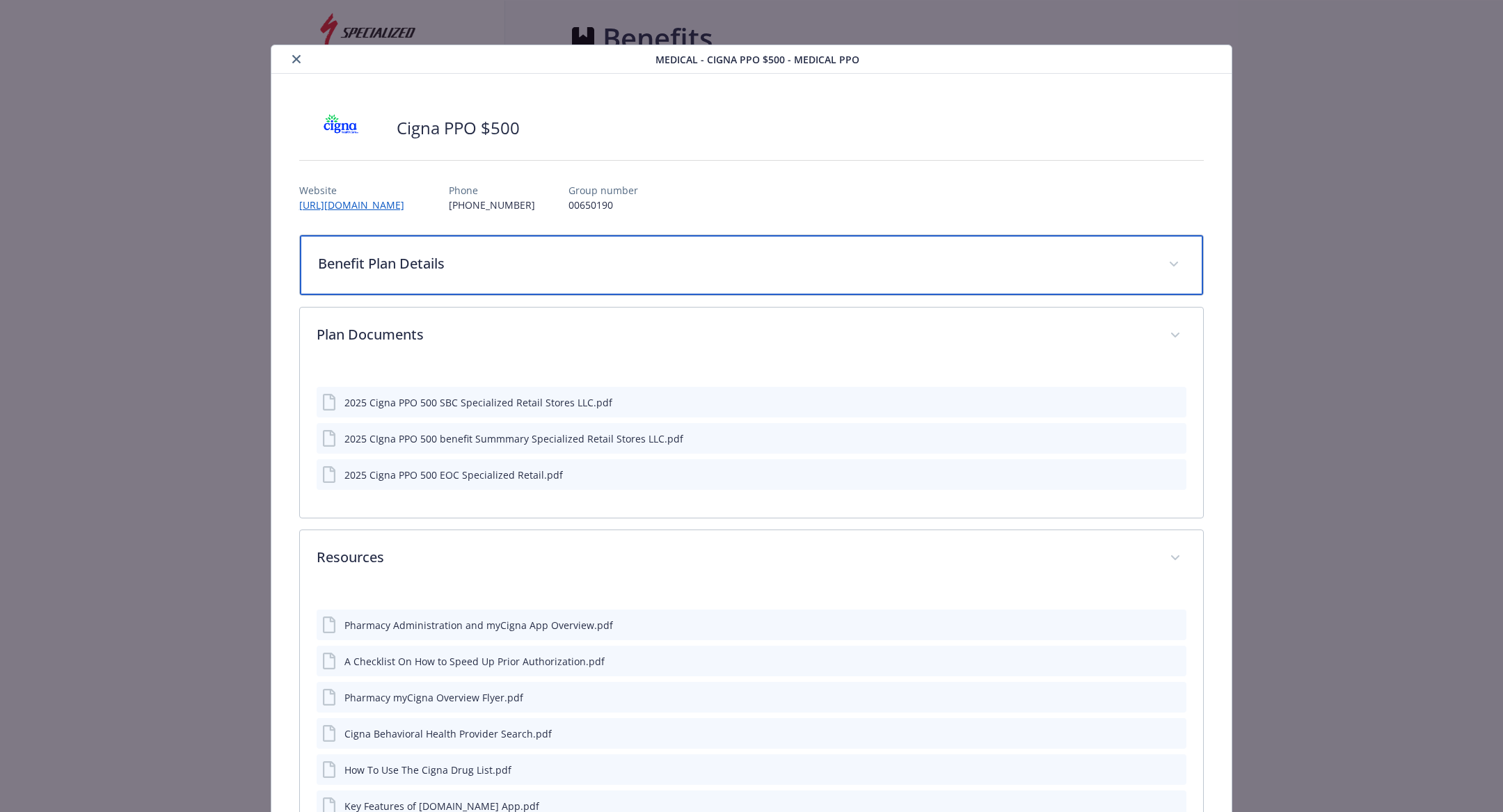
click at [520, 281] on div "Benefit Plan Details" at bounding box center [751, 265] width 904 height 60
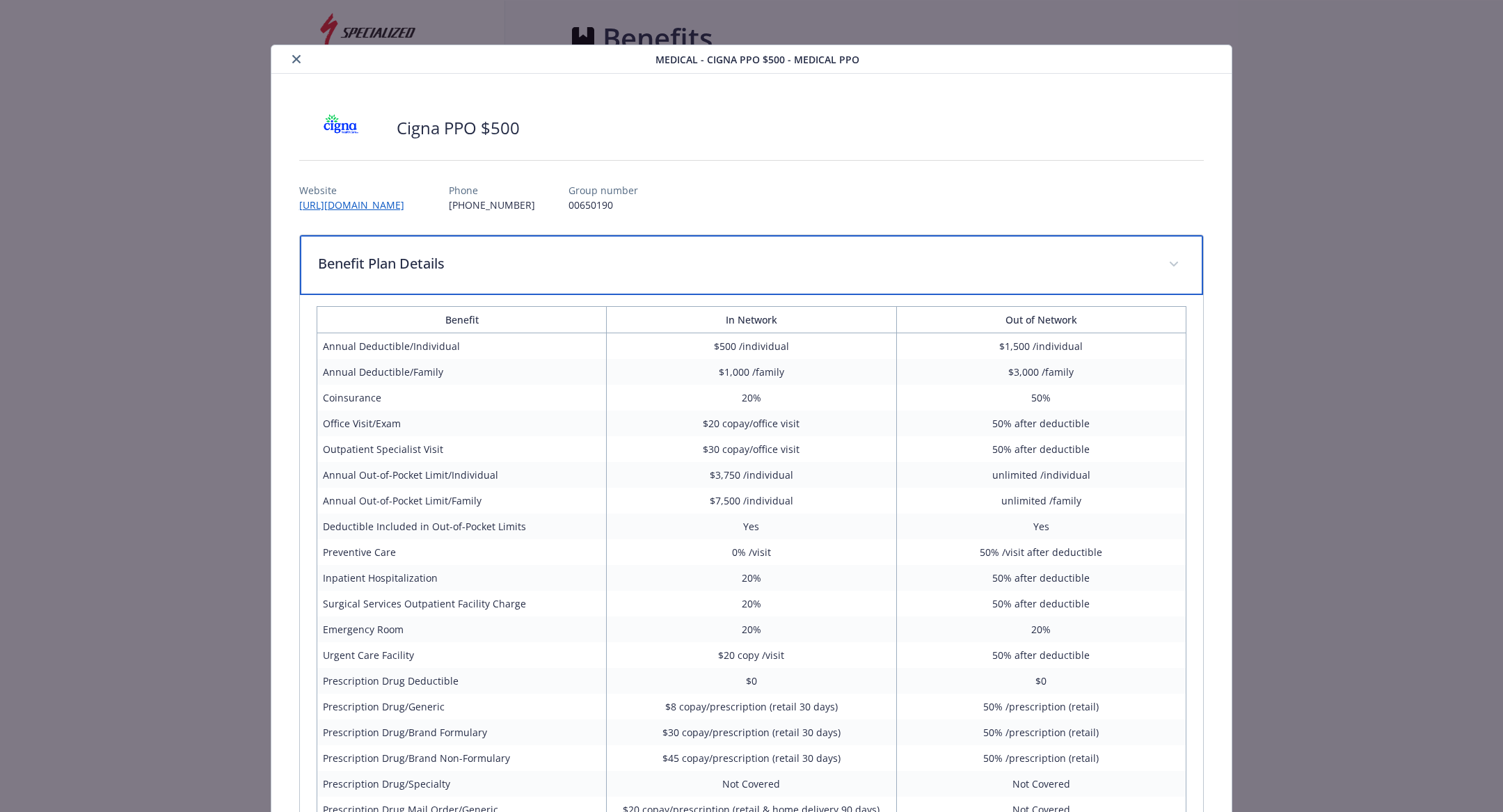
click at [520, 281] on div "Benefit Plan Details" at bounding box center [751, 265] width 904 height 60
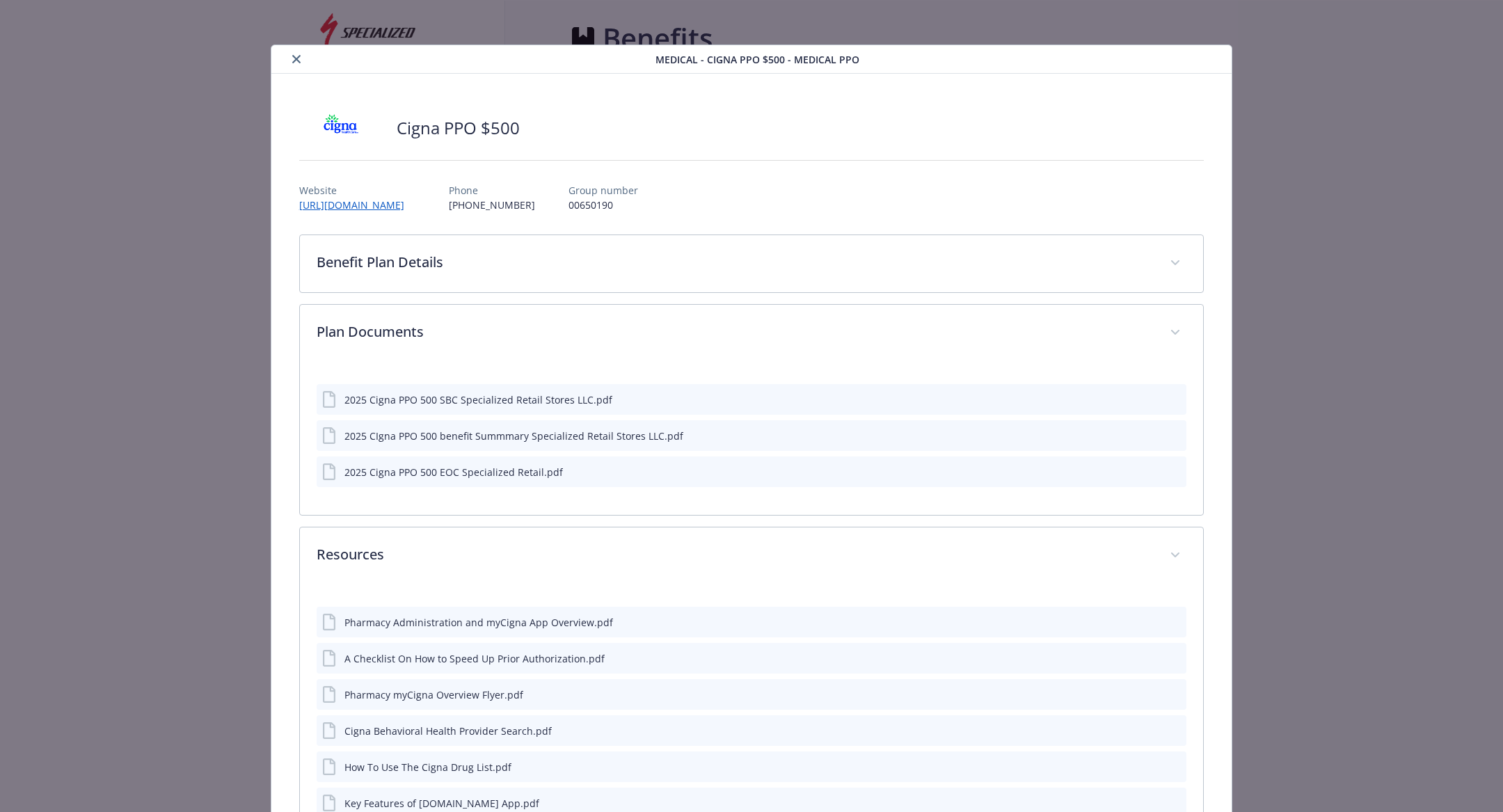
click at [299, 65] on button "close" at bounding box center [296, 59] width 17 height 17
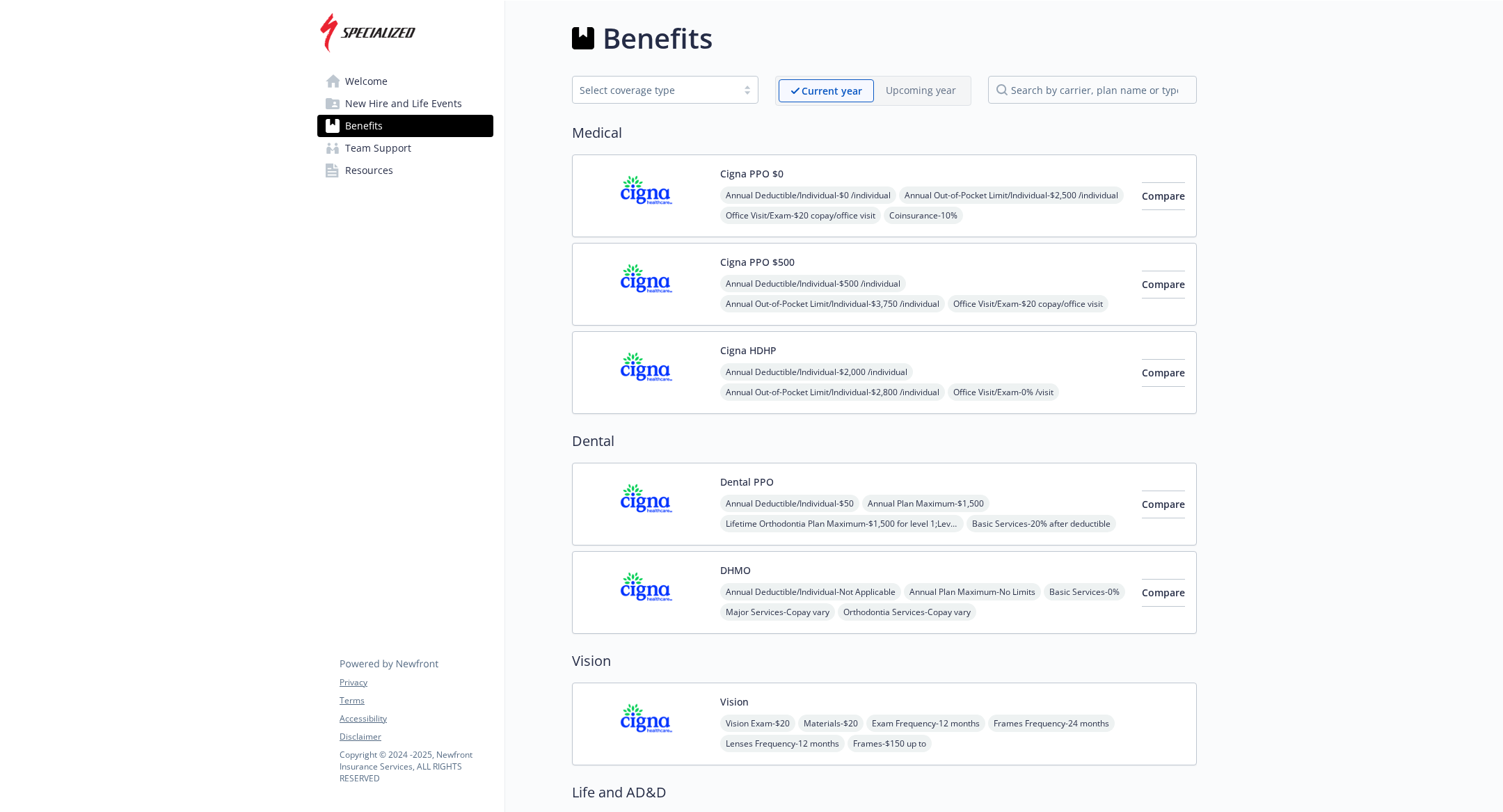
click at [402, 152] on span "Team Support" at bounding box center [378, 148] width 66 height 22
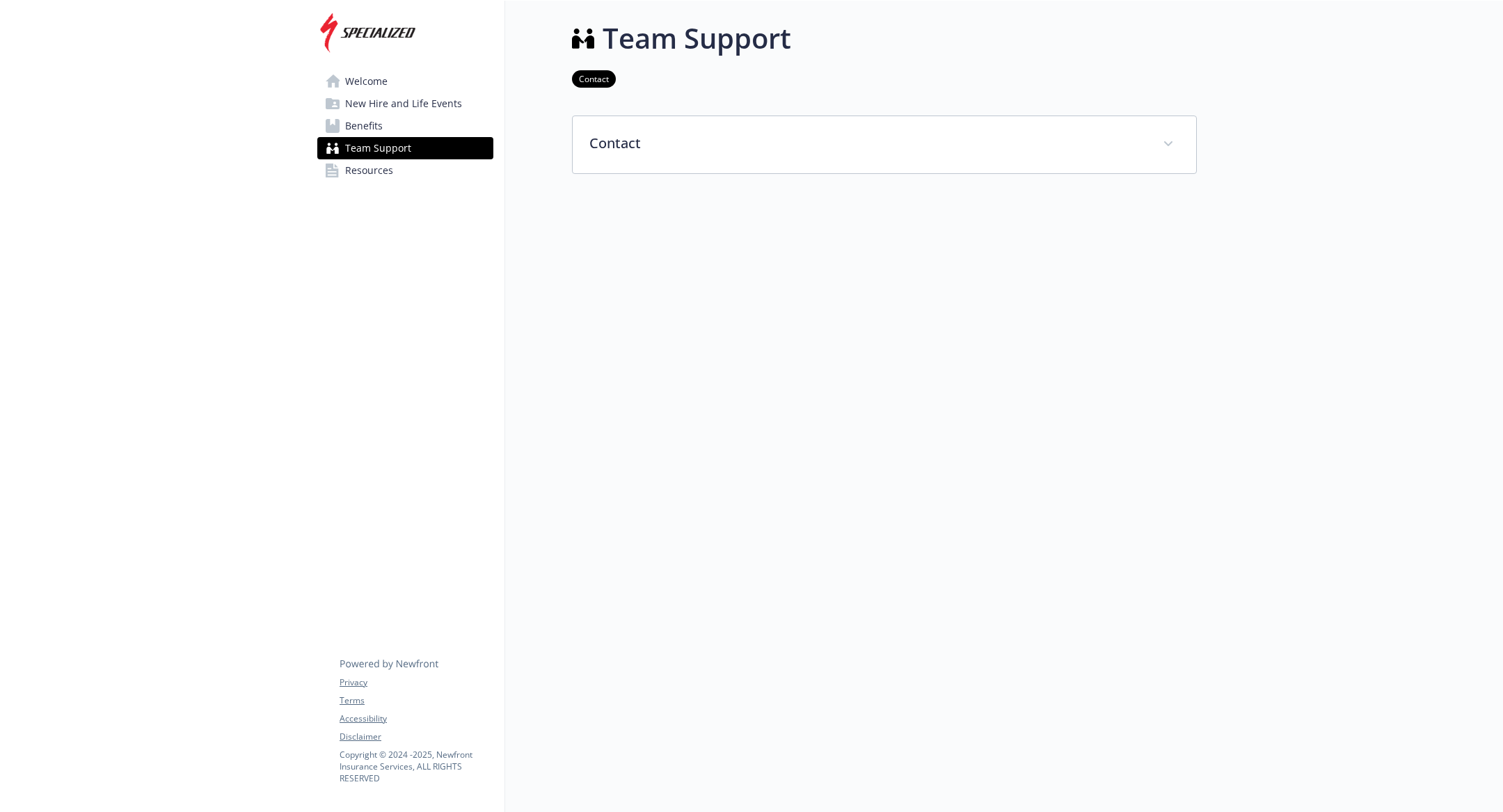
click at [438, 118] on link "Benefits" at bounding box center [406, 126] width 176 height 22
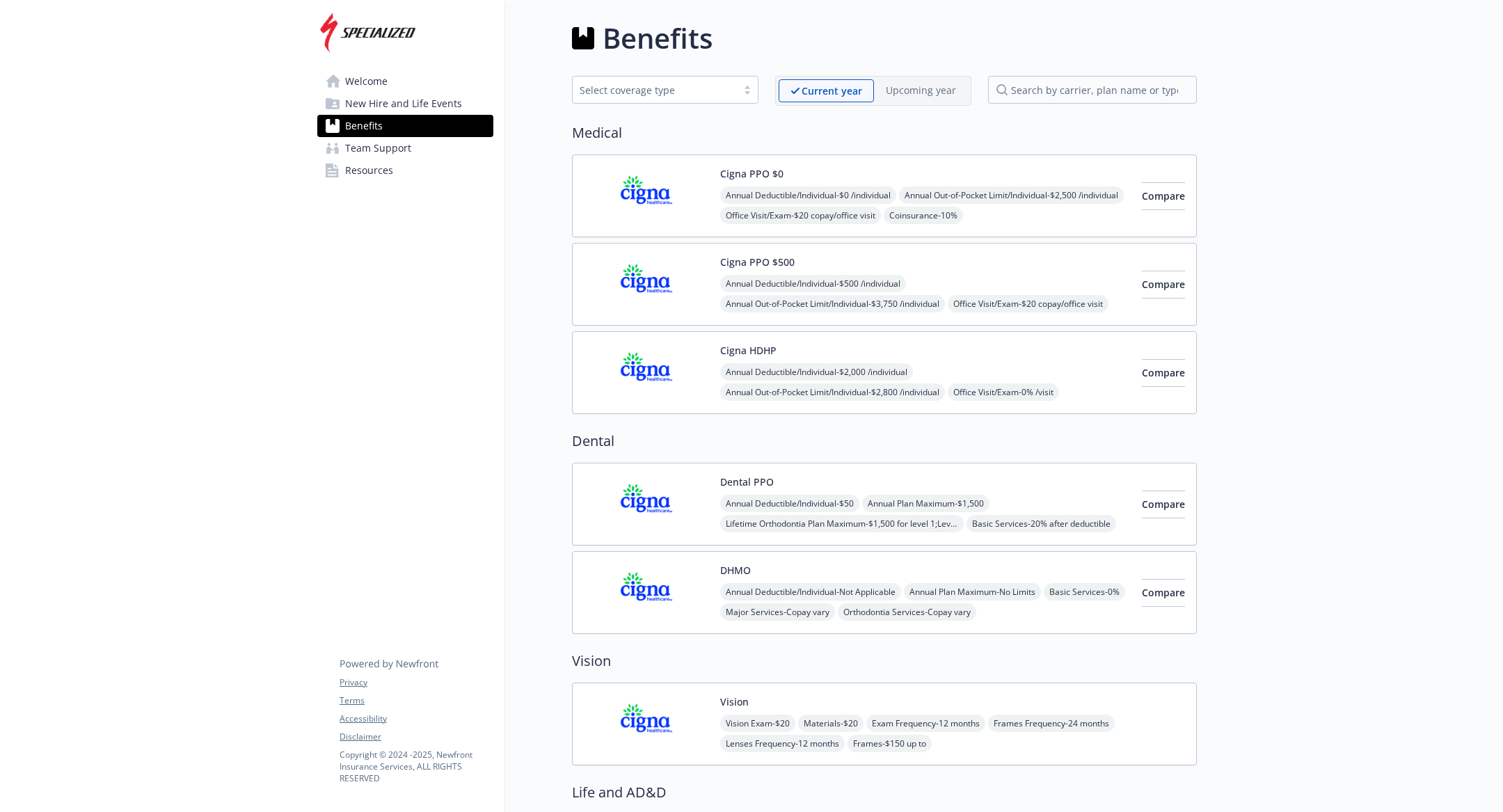
click at [414, 103] on span "New Hire and Life Events" at bounding box center [403, 104] width 117 height 22
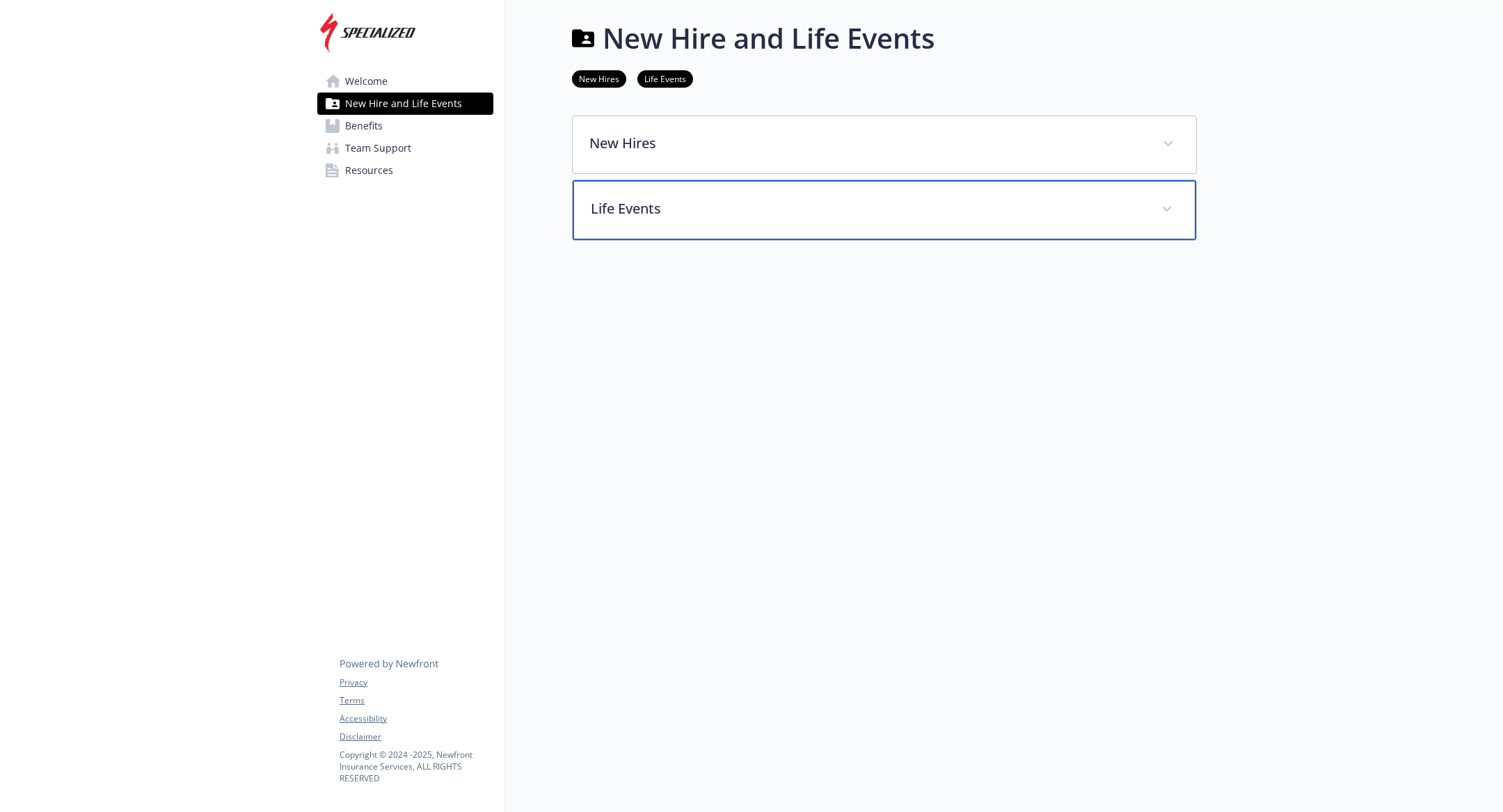
click at [709, 188] on div "Life Events" at bounding box center [884, 210] width 624 height 60
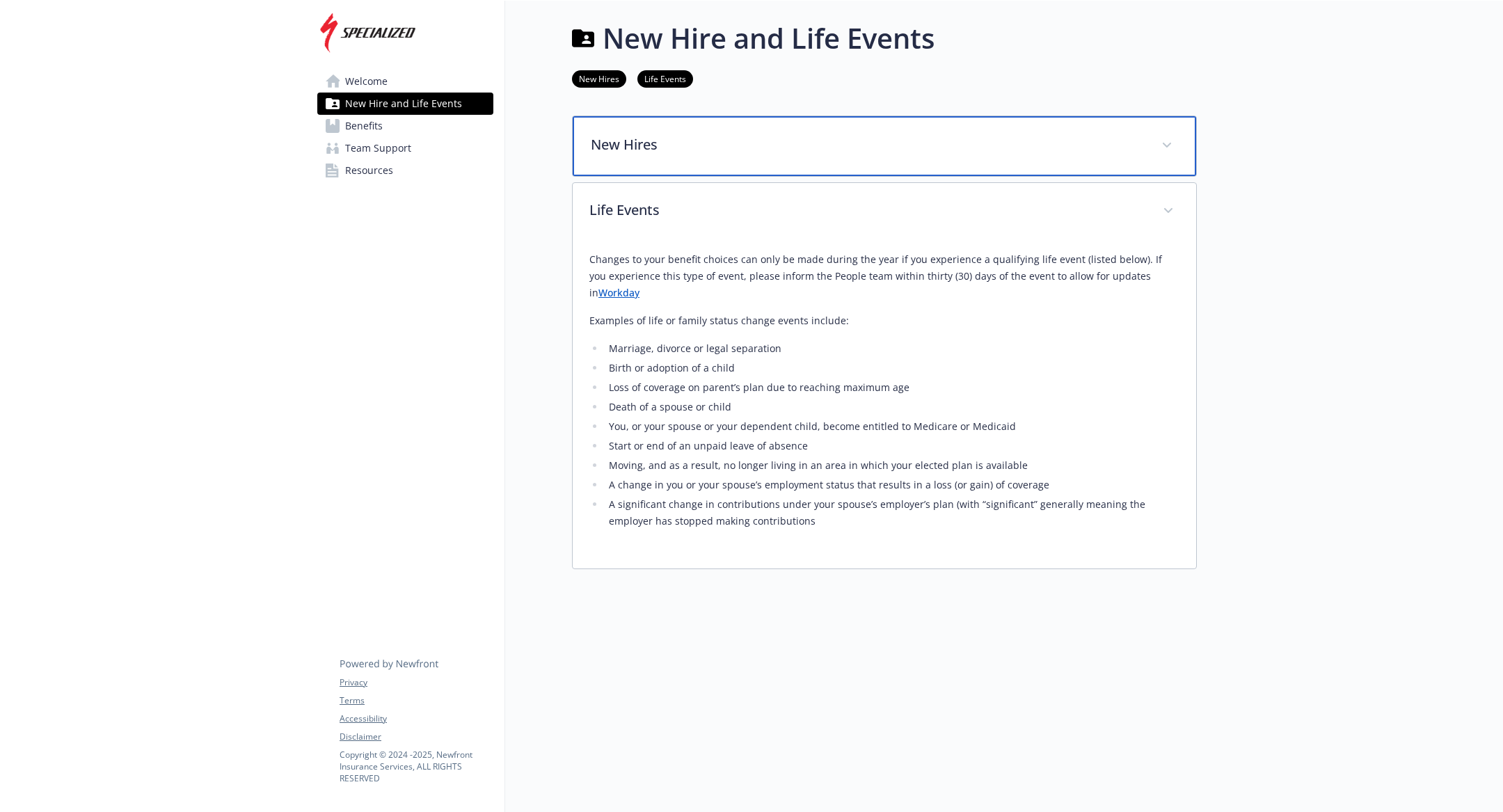
click at [682, 152] on p "New Hires" at bounding box center [868, 145] width 554 height 21
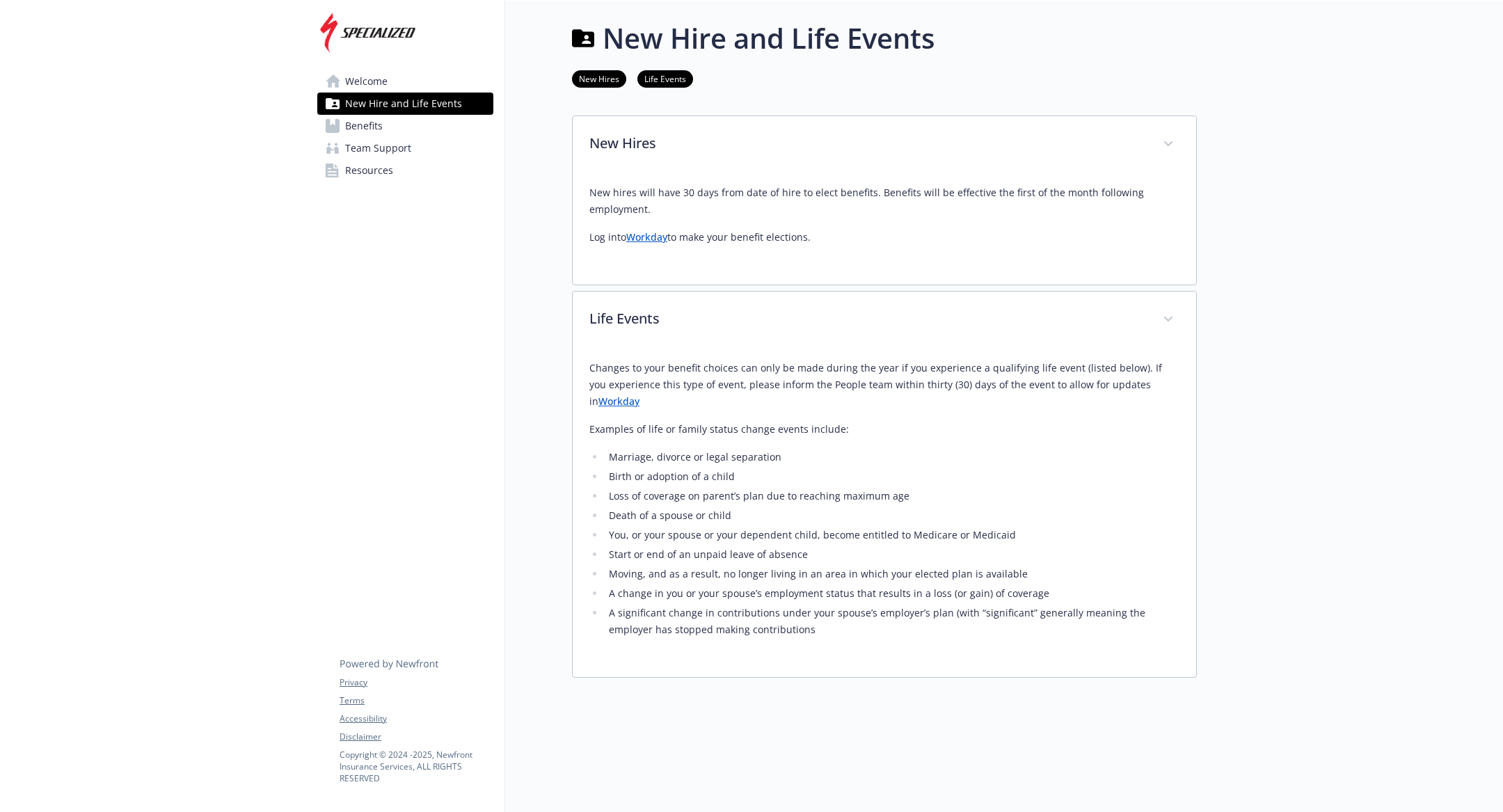
click at [380, 81] on span "Welcome" at bounding box center [367, 81] width 42 height 22
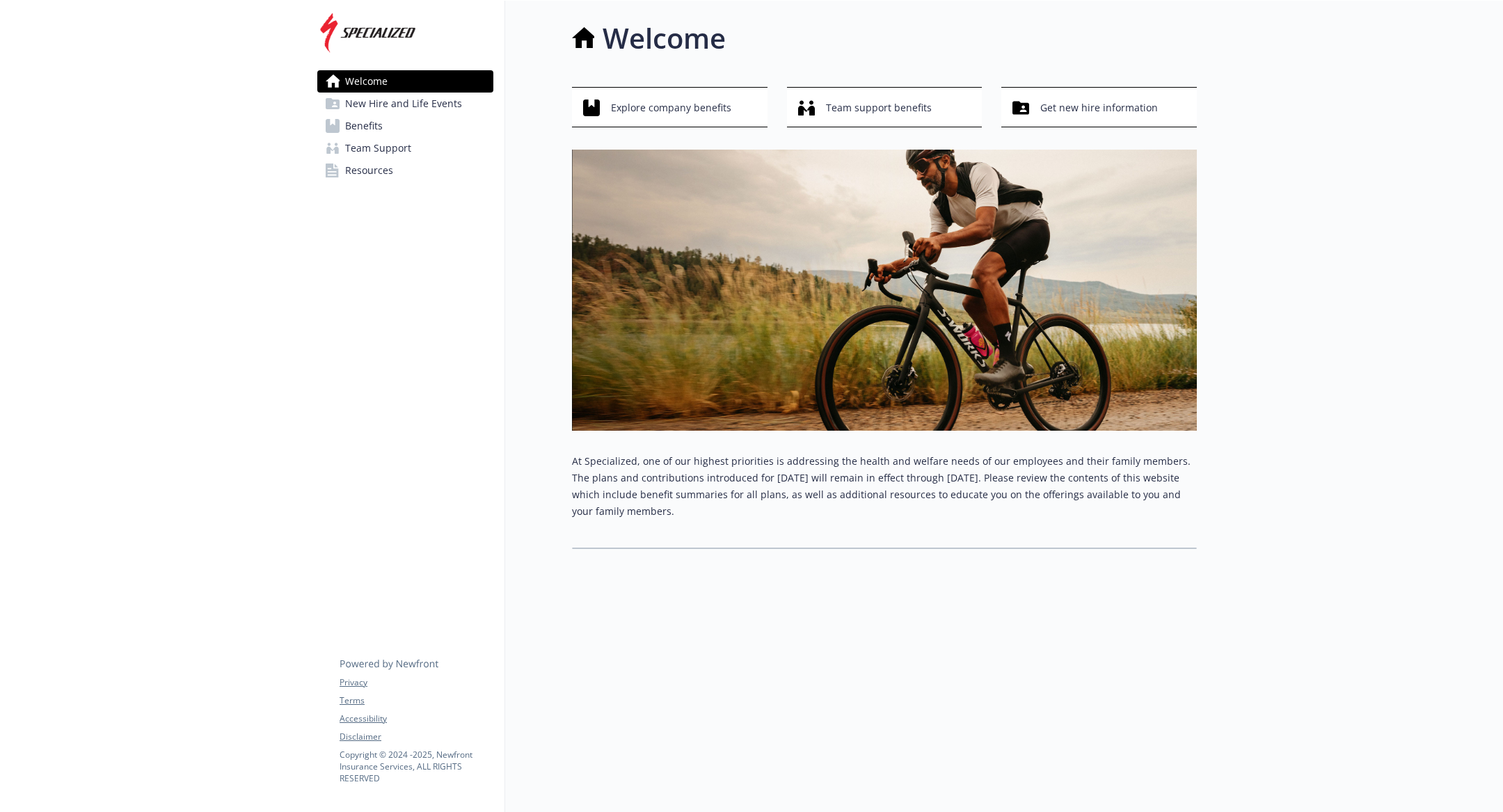
click at [378, 103] on span "New Hire and Life Events" at bounding box center [403, 104] width 117 height 22
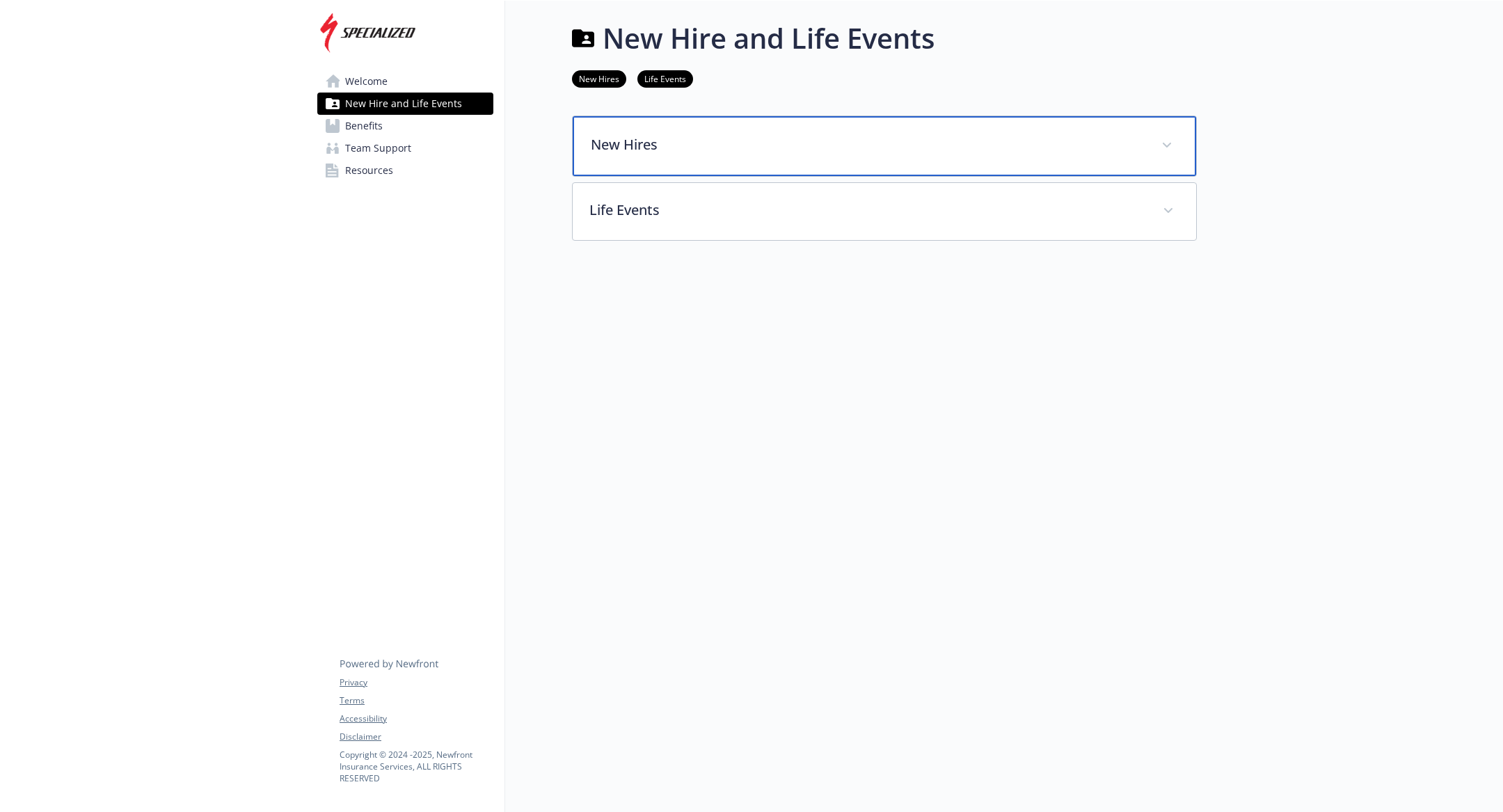
click at [642, 152] on p "New Hires" at bounding box center [868, 145] width 554 height 21
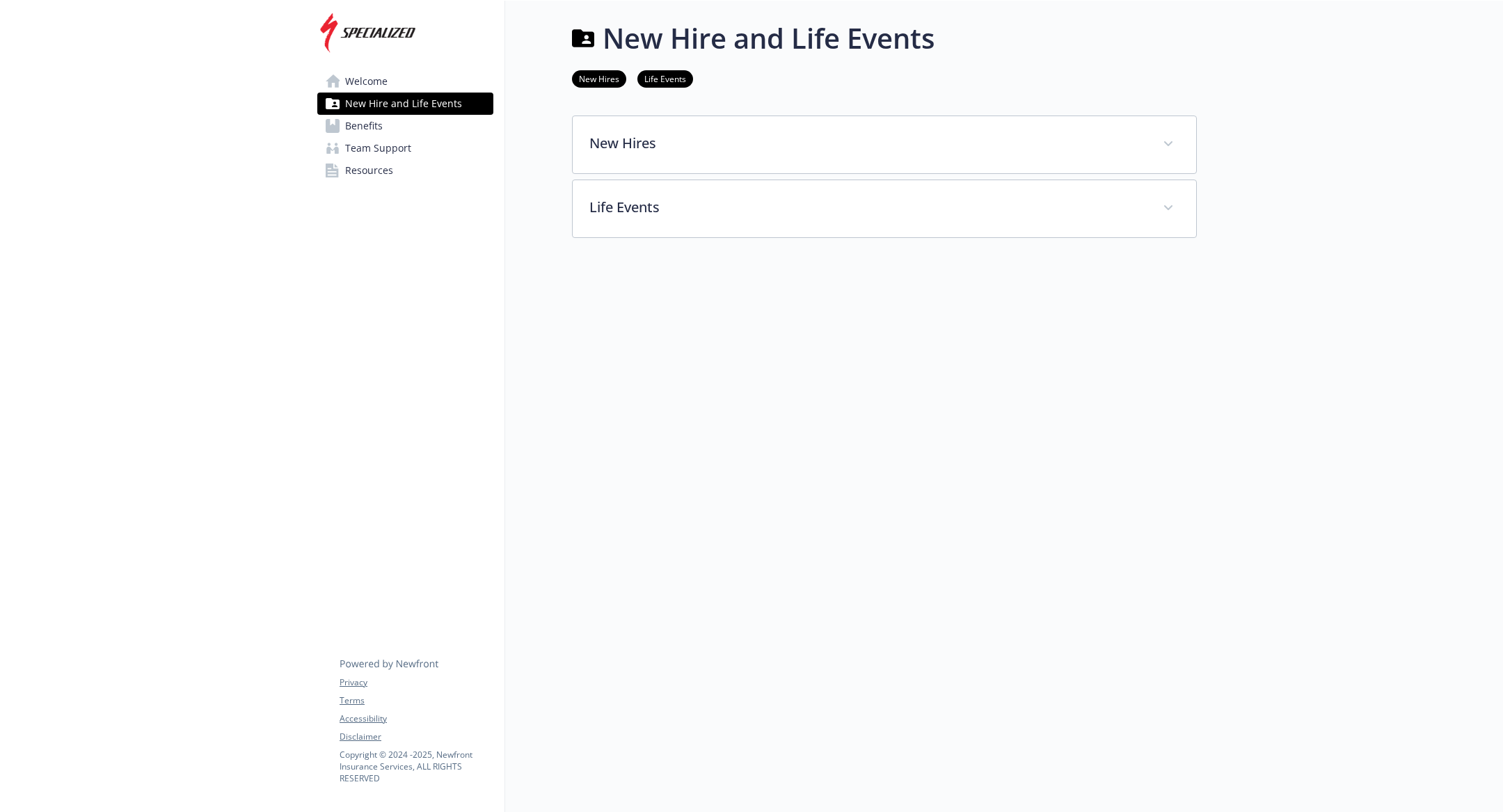
click at [644, 255] on div "New Hire and Life Events New Hires Life Events New Hires New hires will have 30…" at bounding box center [851, 406] width 692 height 812
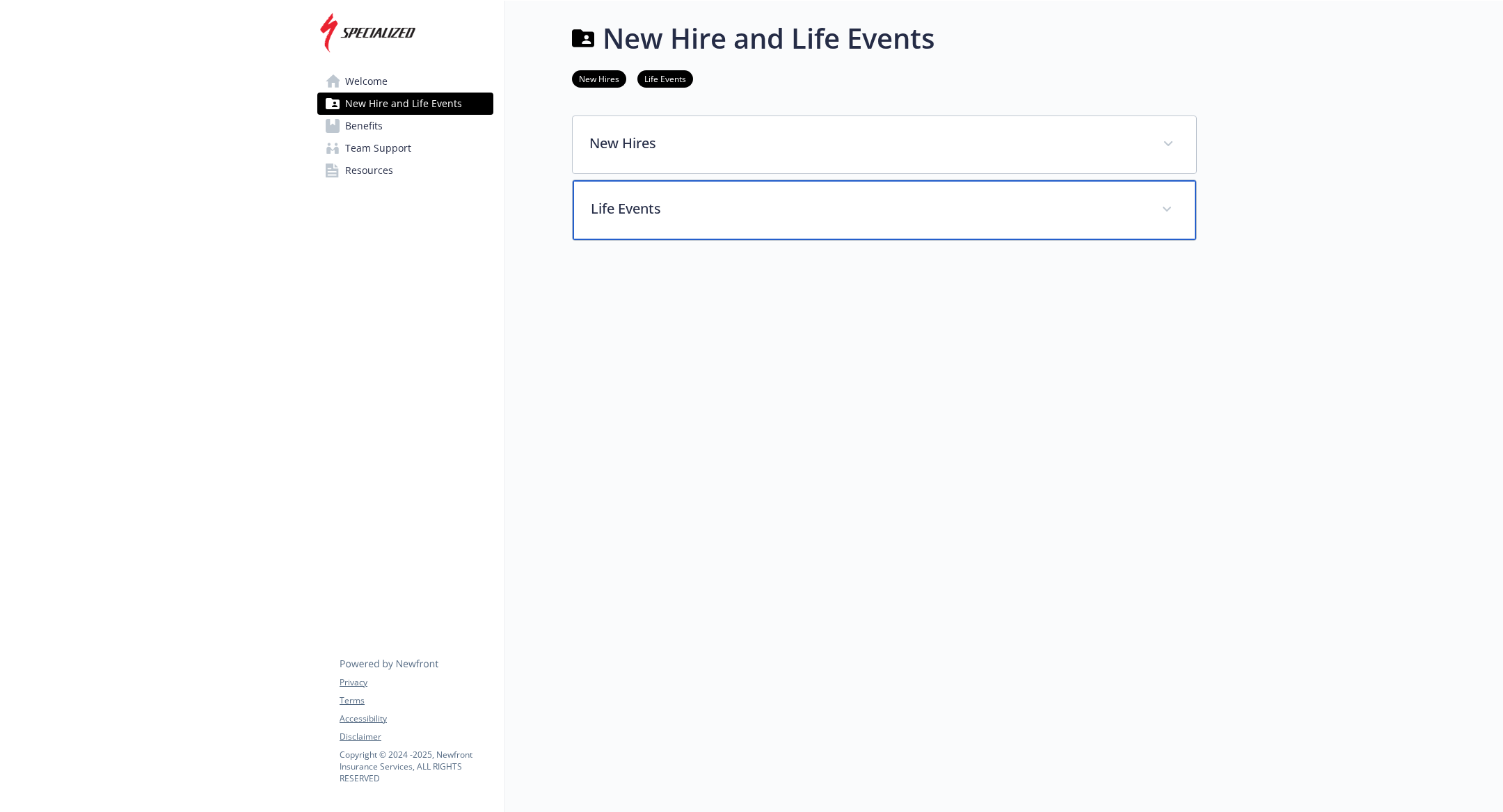
click at [634, 233] on div "Life Events" at bounding box center [884, 210] width 624 height 60
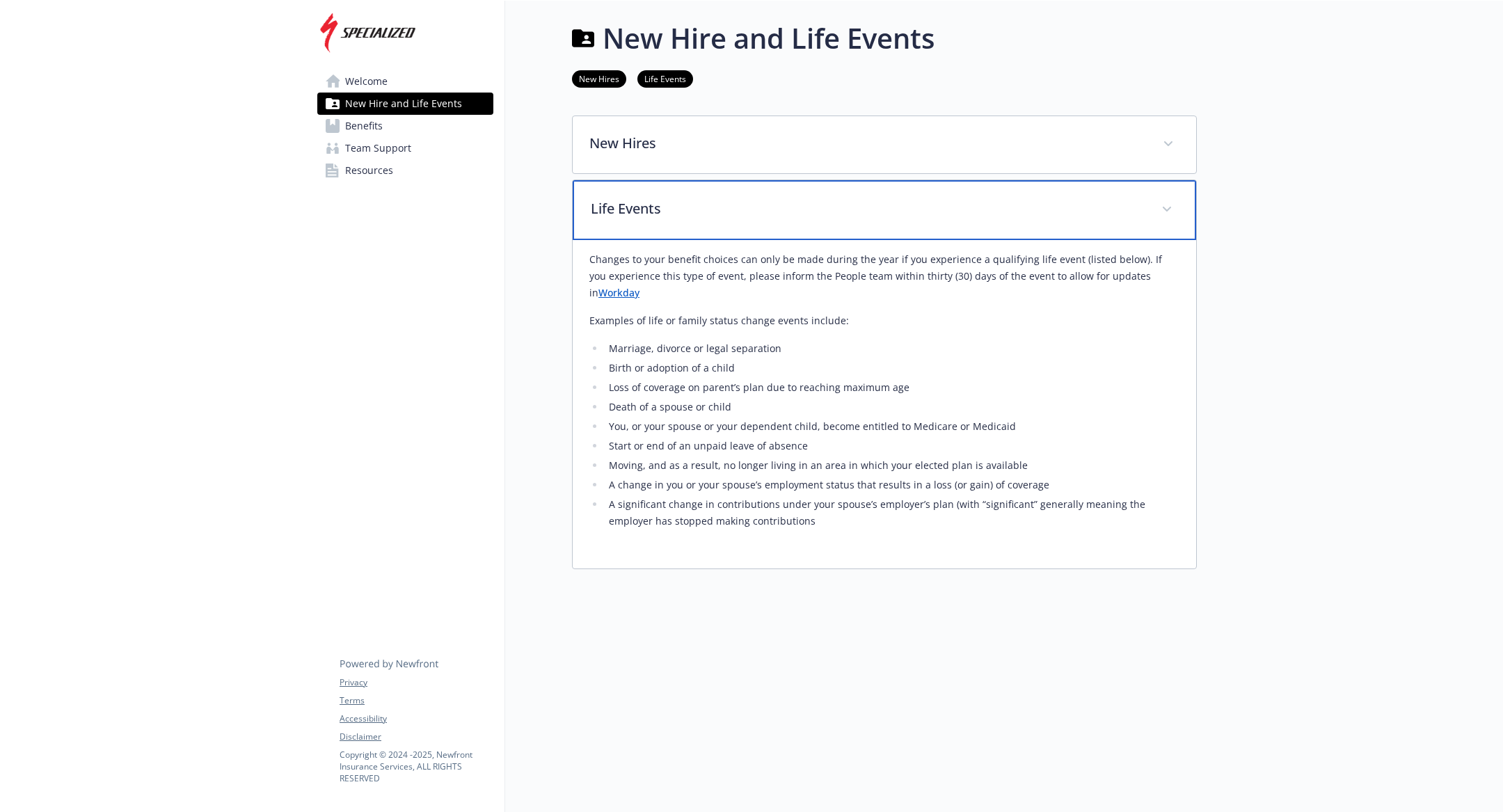
click at [618, 226] on div "Life Events" at bounding box center [884, 210] width 624 height 60
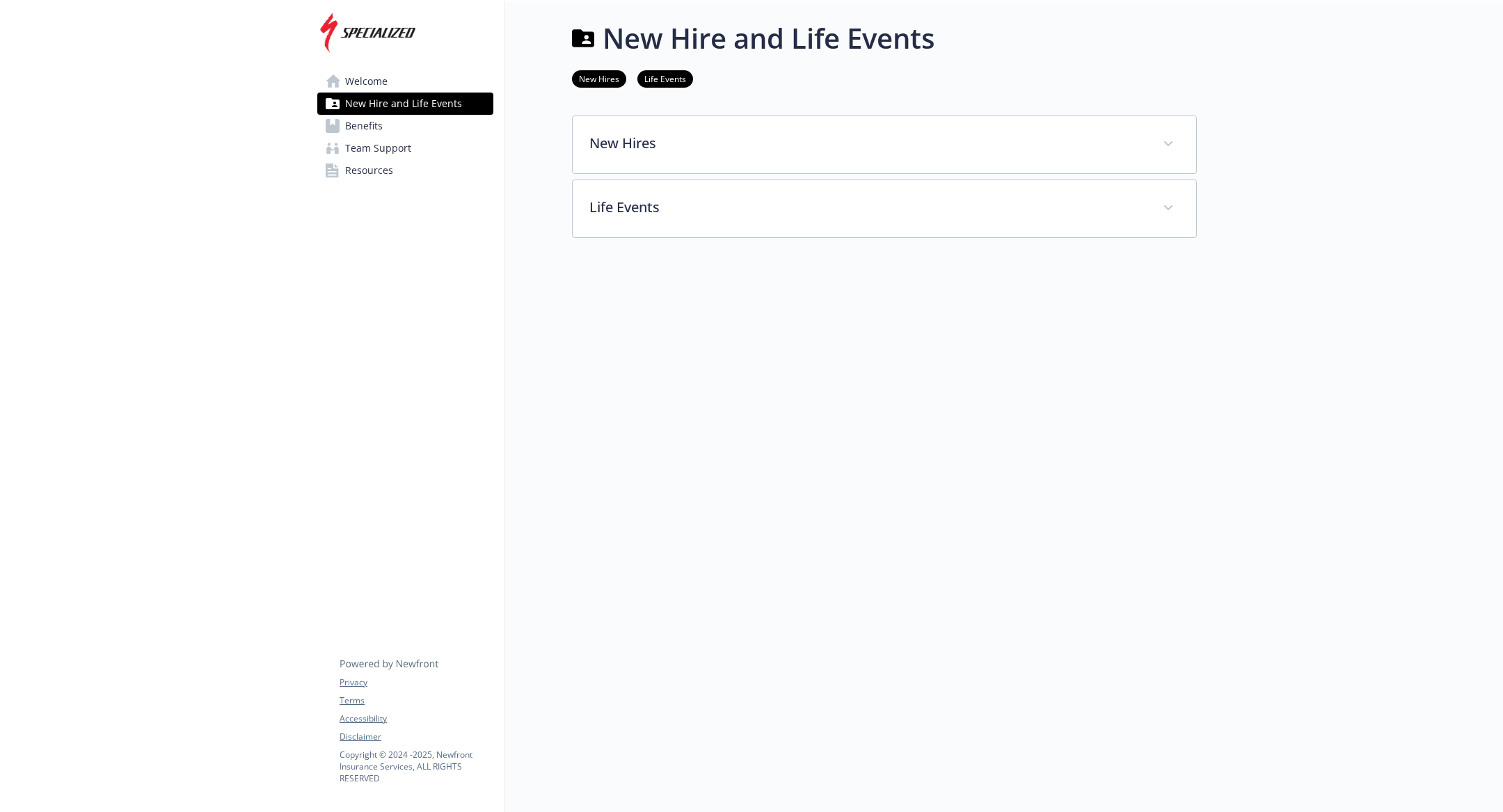
click at [420, 114] on span "New Hire and Life Events" at bounding box center [403, 104] width 117 height 22
click at [420, 119] on link "Benefits" at bounding box center [406, 126] width 176 height 22
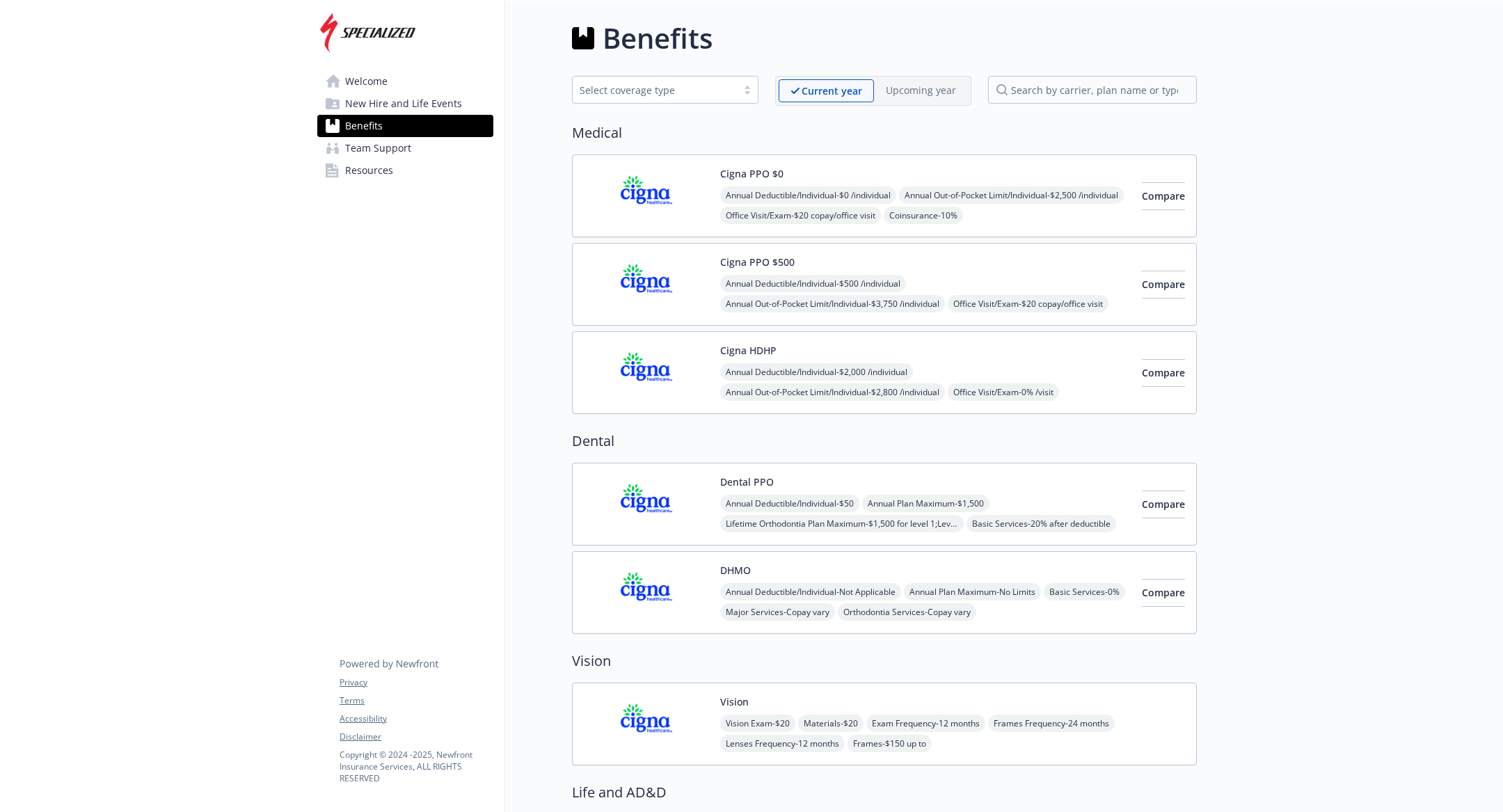
click at [643, 291] on img at bounding box center [646, 284] width 125 height 59
click at [414, 147] on link "Team Support" at bounding box center [406, 148] width 176 height 22
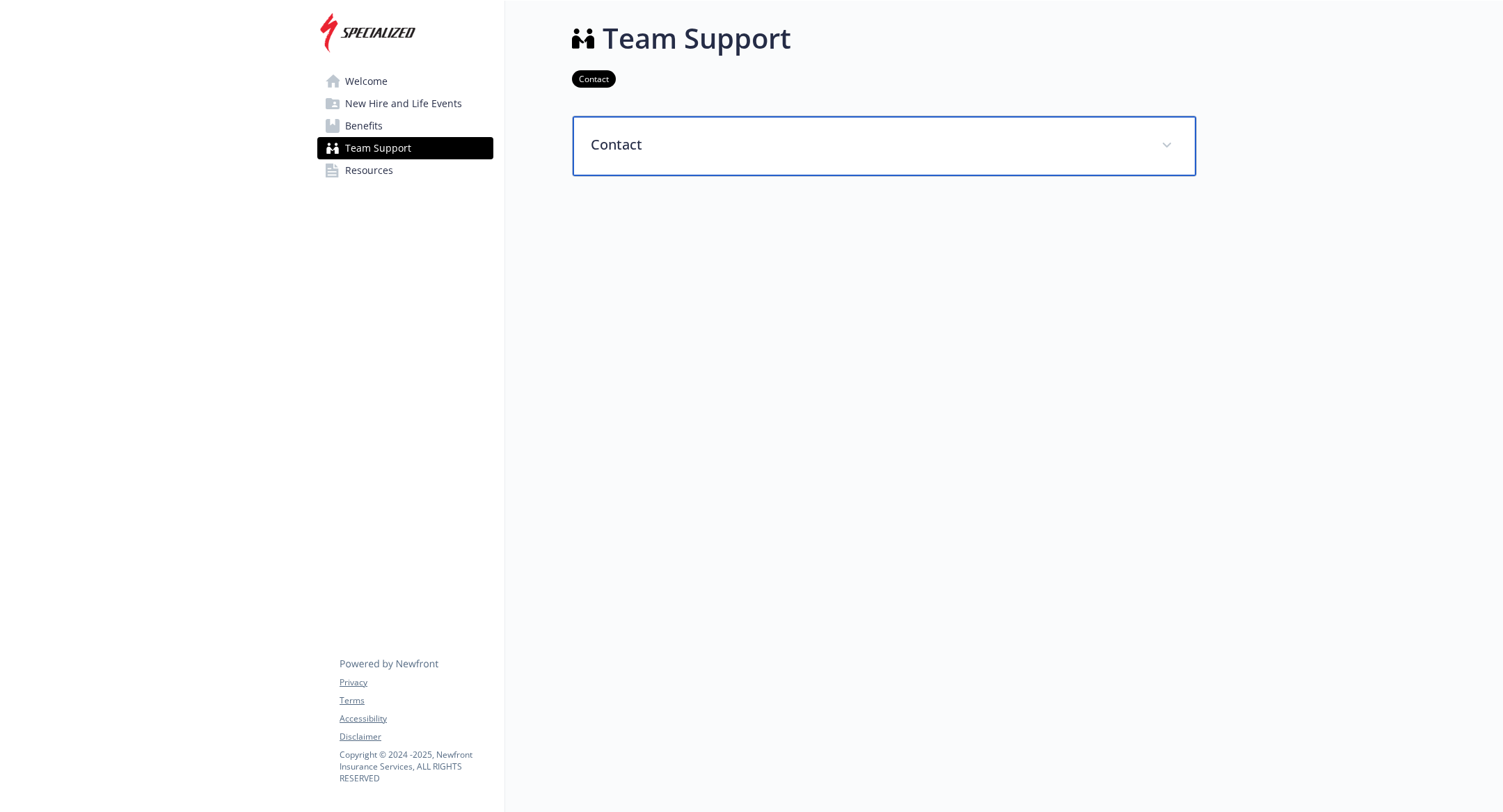
click at [602, 138] on p "Contact" at bounding box center [868, 145] width 554 height 21
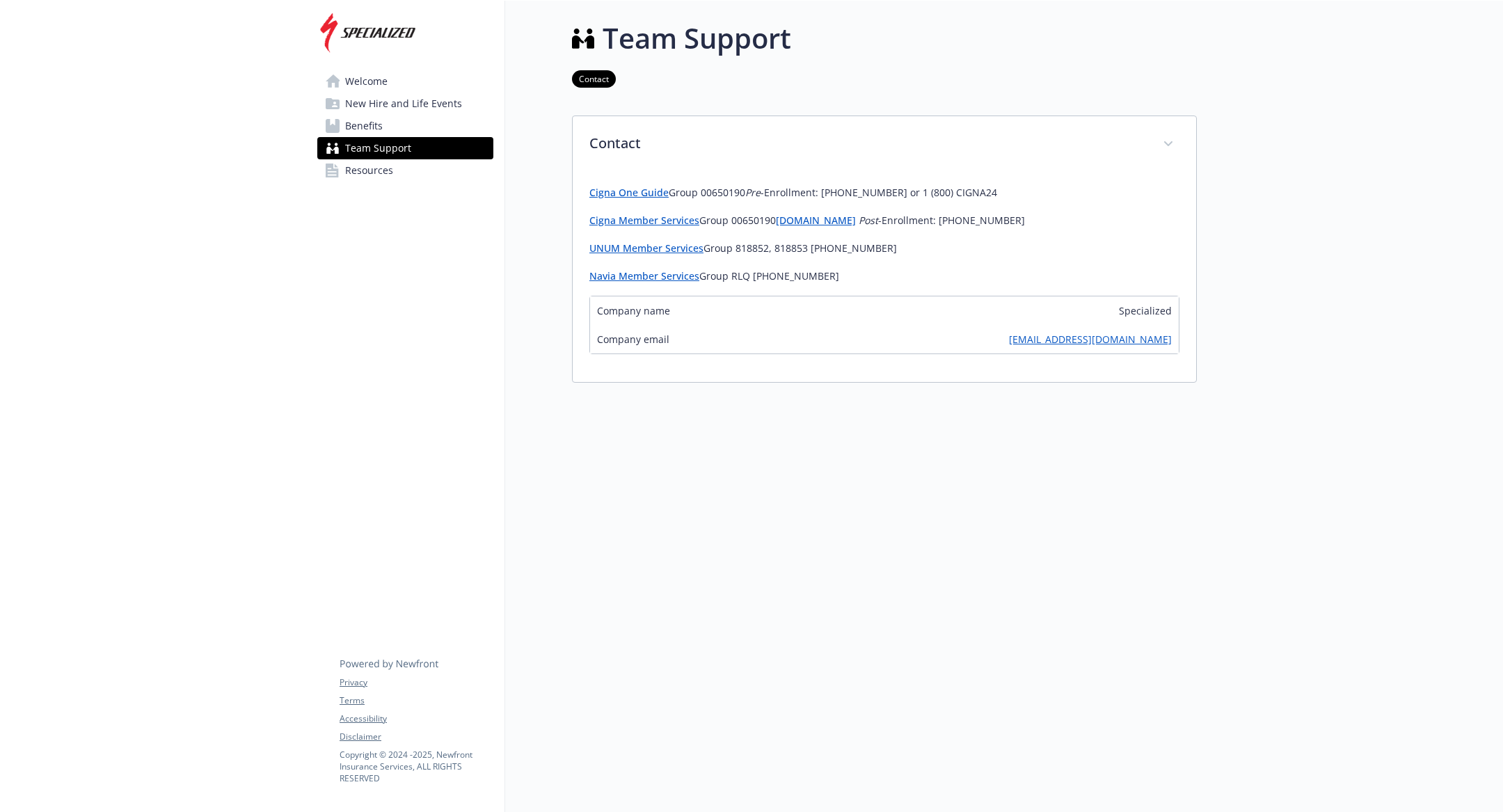
click at [320, 259] on div "Welcome New Hire and Life Events Benefits Team Support Resources Privacy Terms …" at bounding box center [405, 406] width 199 height 812
click at [356, 171] on span "Resources" at bounding box center [369, 171] width 48 height 22
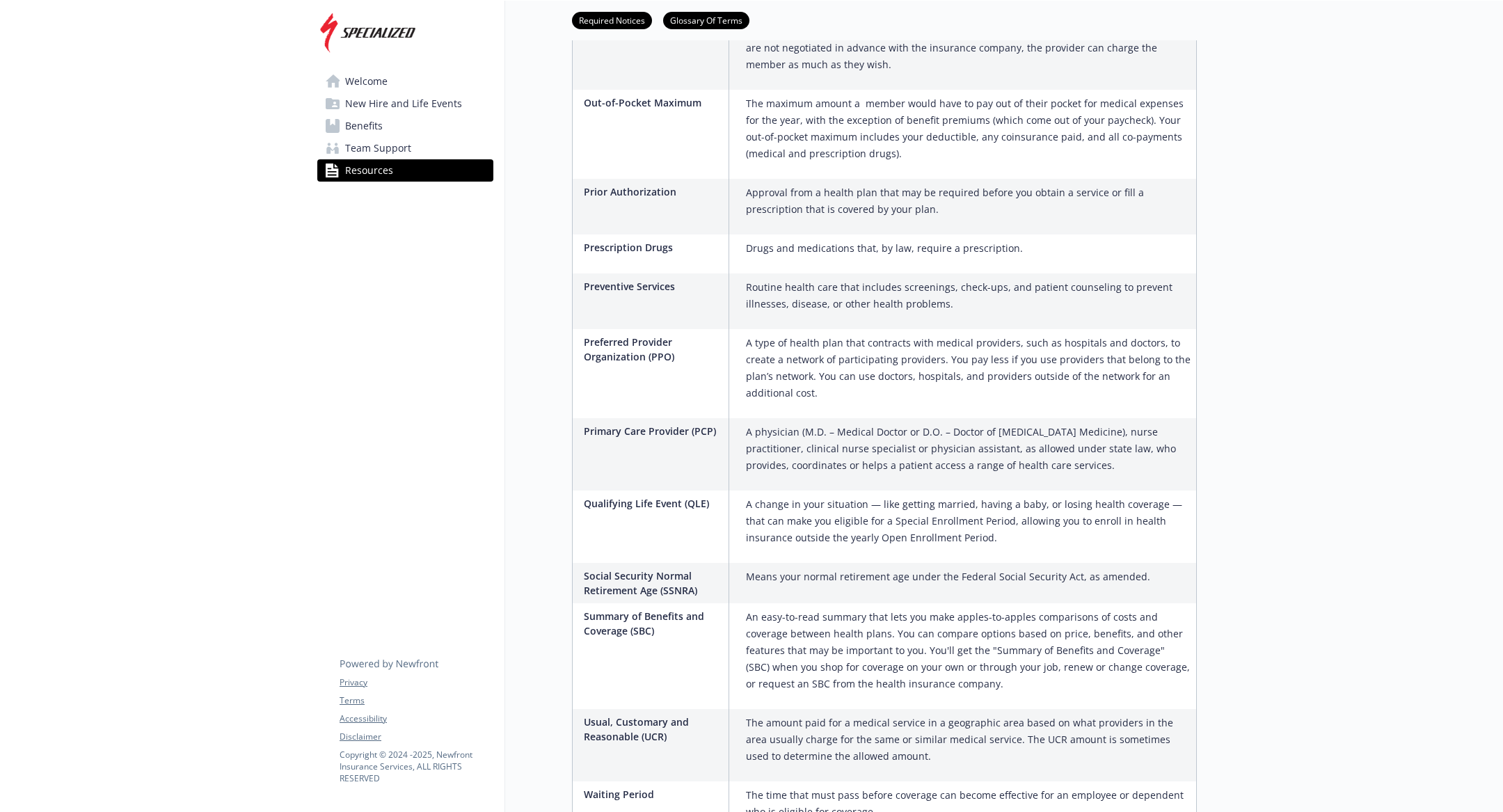
scroll to position [1964, 0]
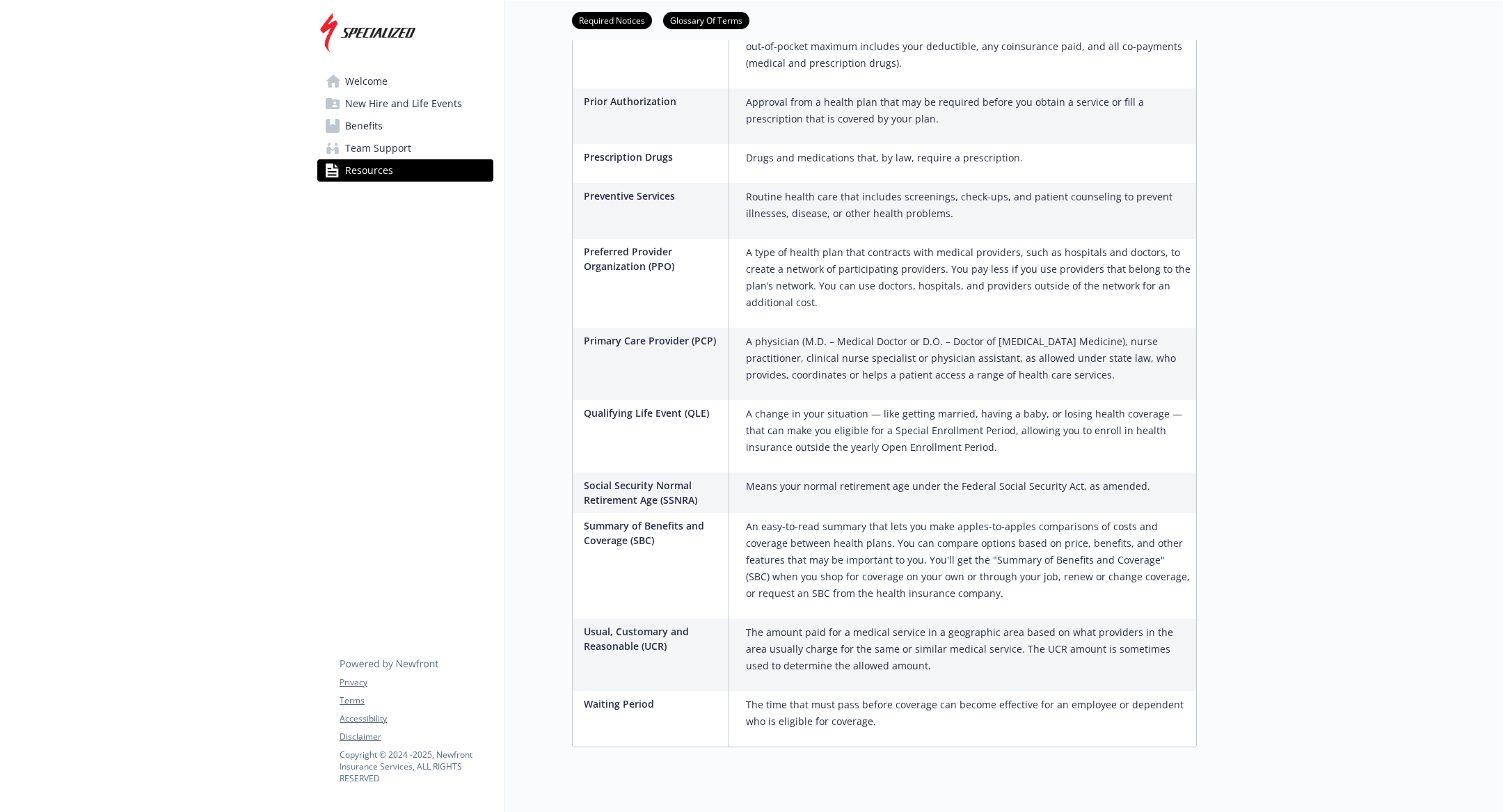
click at [369, 82] on span "Welcome" at bounding box center [367, 81] width 42 height 22
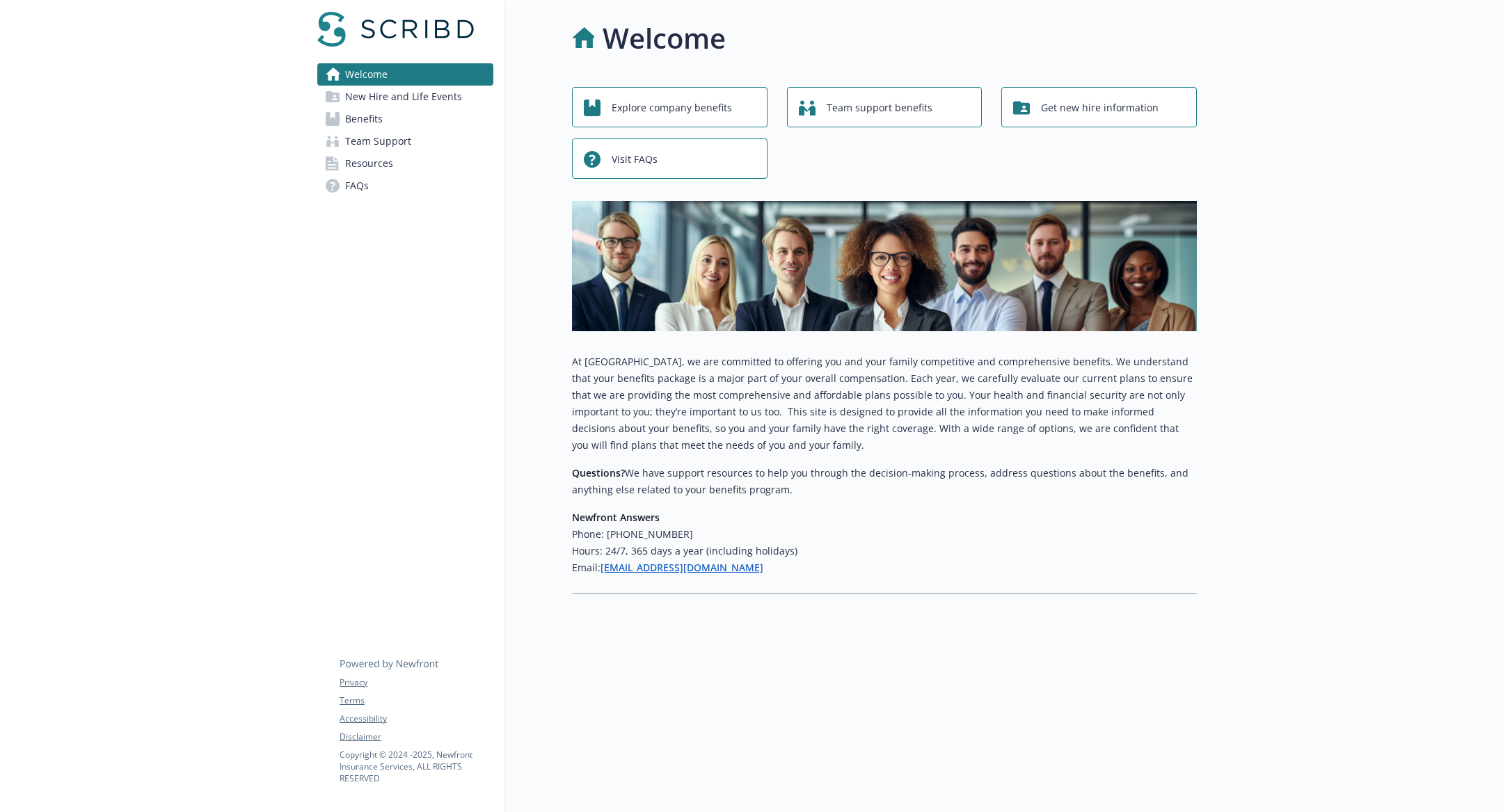
click at [433, 97] on span "New Hire and Life Events" at bounding box center [403, 97] width 117 height 22
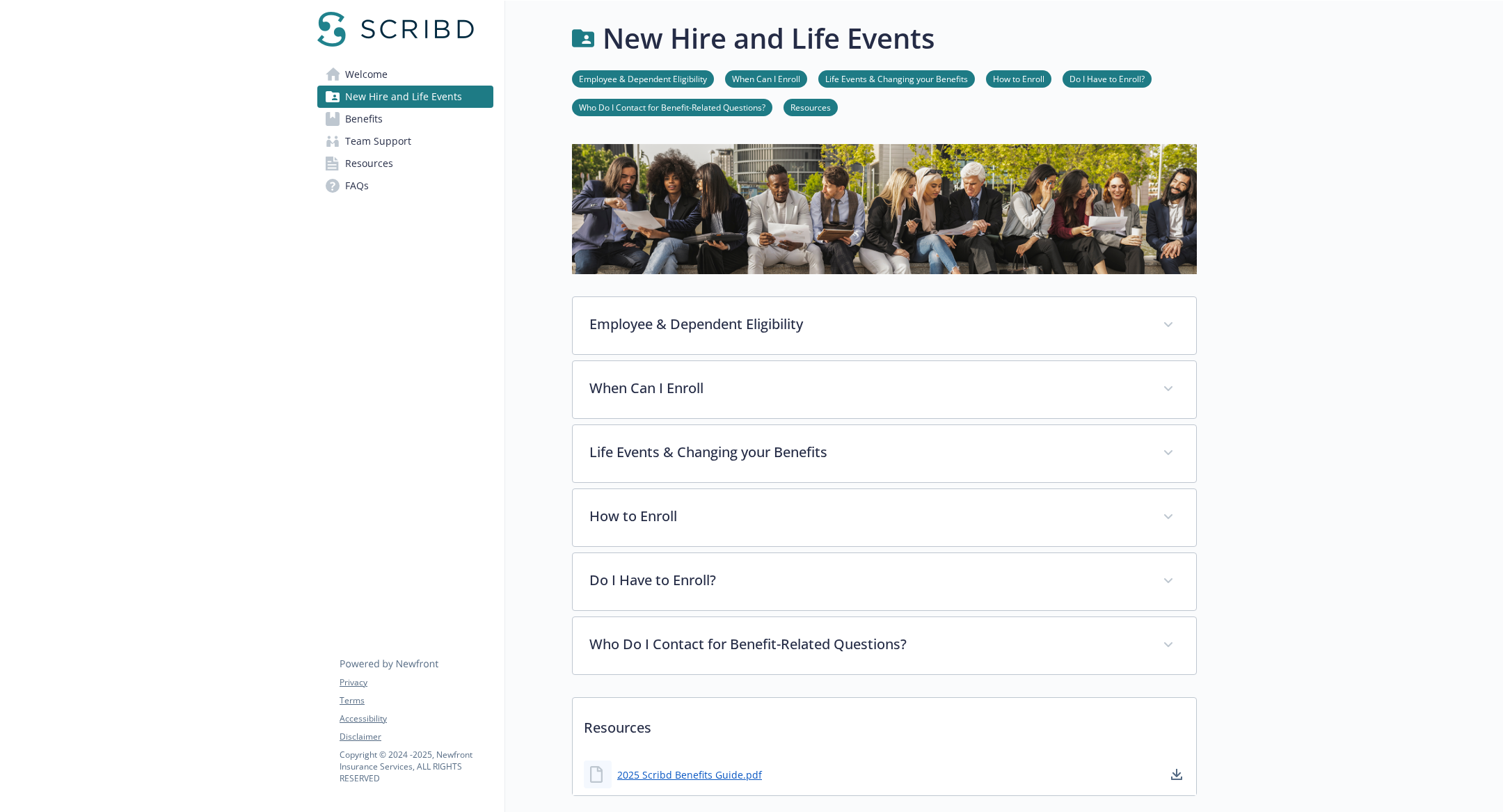
click at [424, 116] on link "Benefits" at bounding box center [406, 119] width 176 height 22
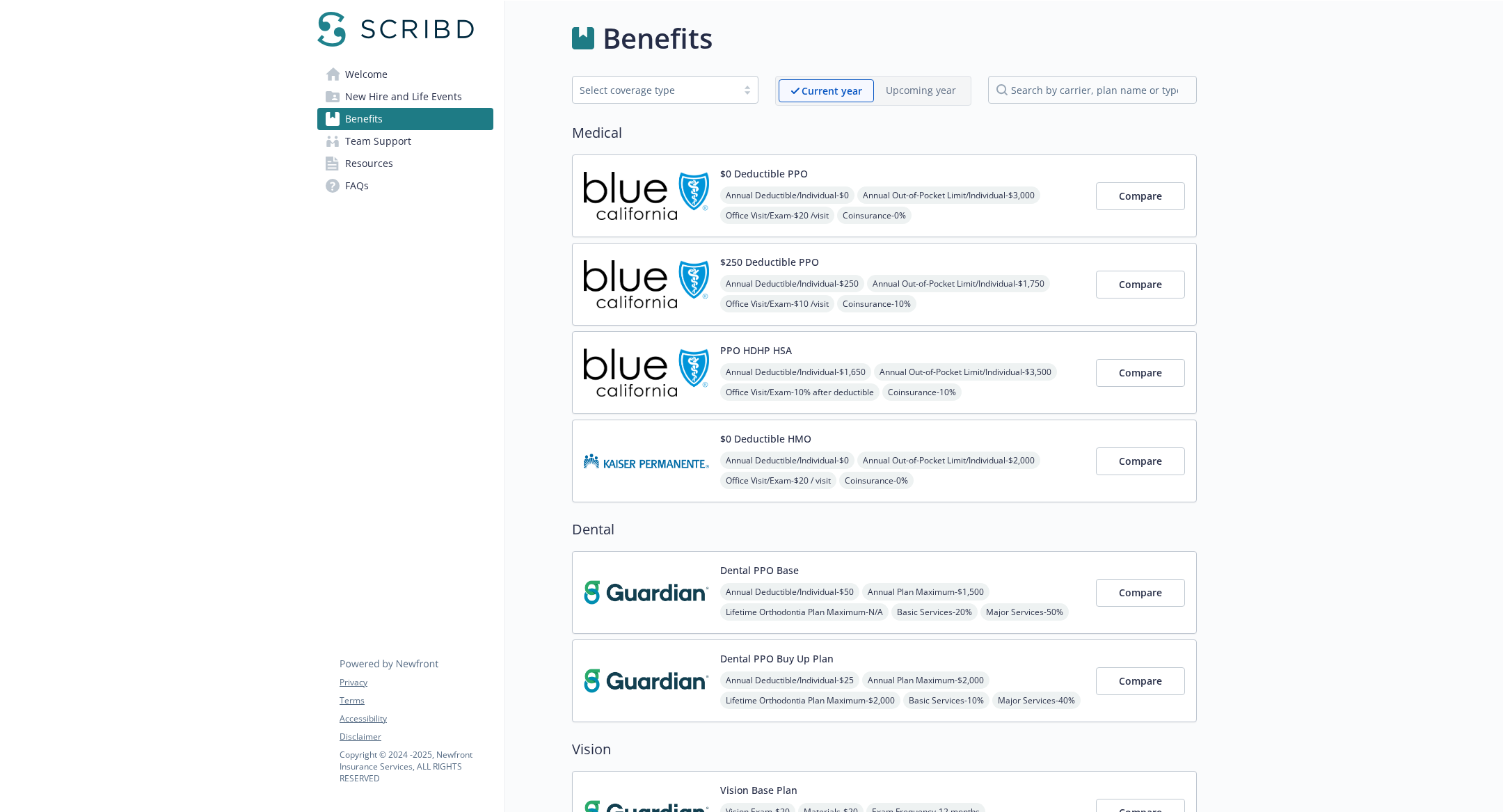
click at [420, 130] on link "Team Support" at bounding box center [406, 141] width 176 height 22
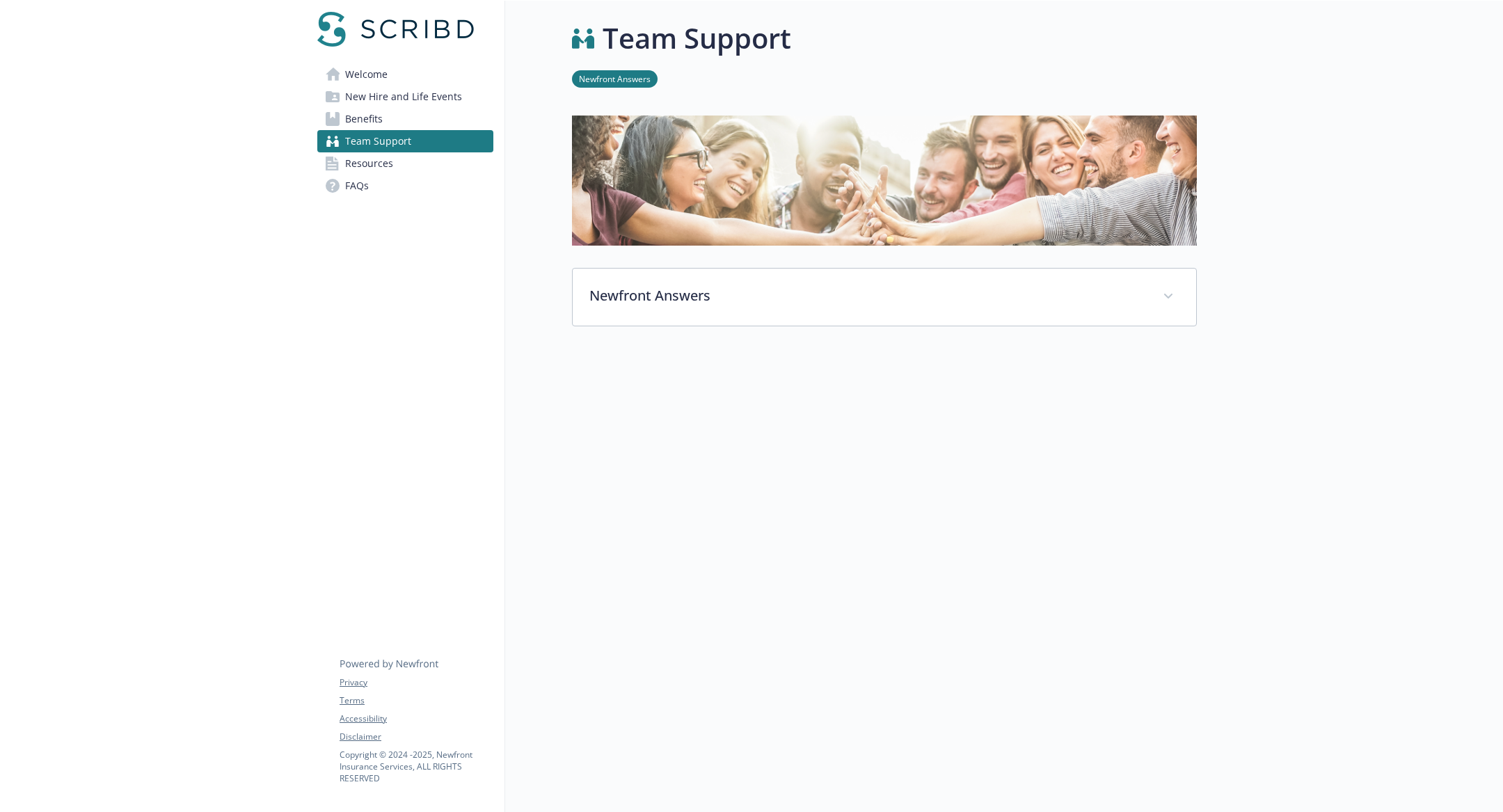
click at [420, 154] on link "Resources" at bounding box center [406, 164] width 176 height 22
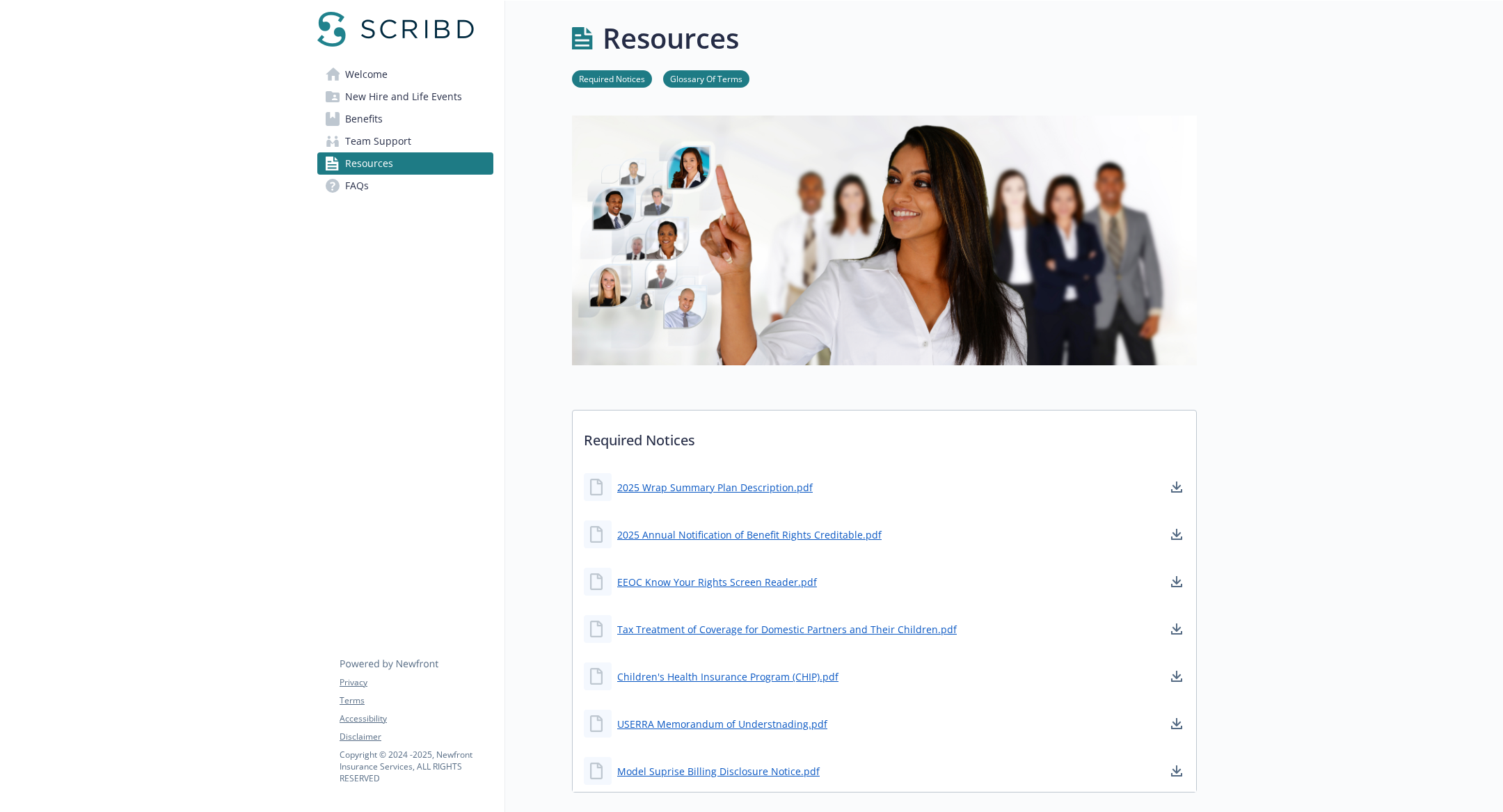
click at [412, 178] on link "FAQs" at bounding box center [406, 186] width 176 height 22
